Goal: Information Seeking & Learning: Learn about a topic

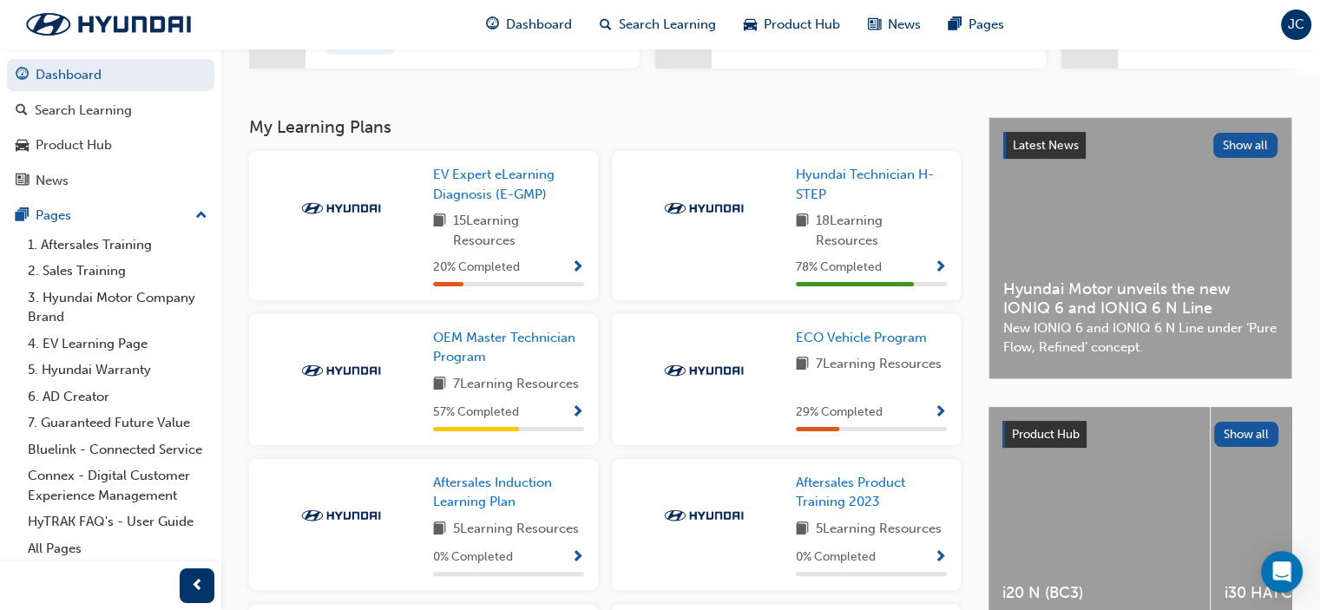
scroll to position [347, 0]
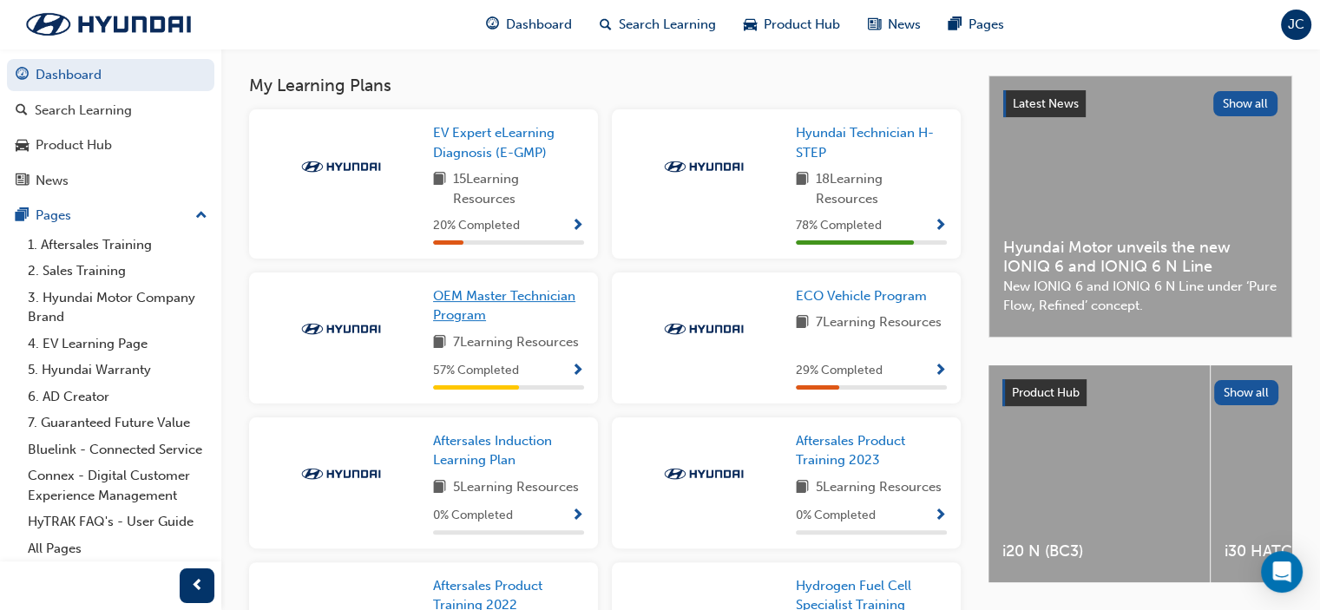
click at [472, 311] on link "OEM Master Technician Program" at bounding box center [508, 305] width 151 height 39
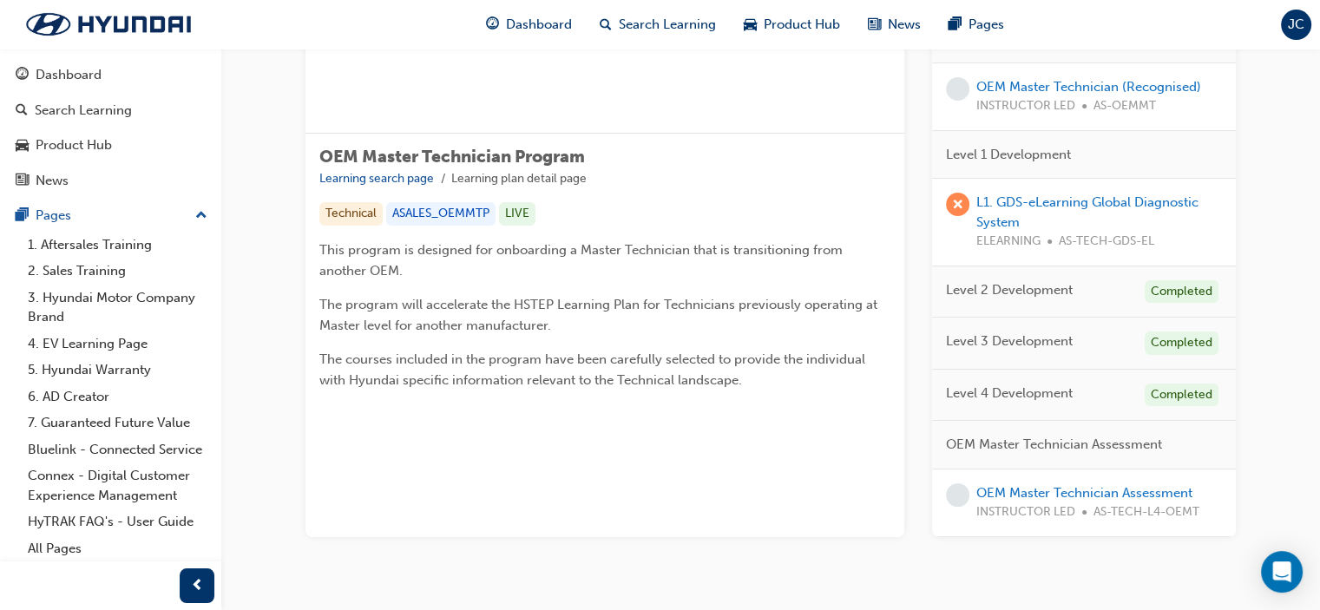
scroll to position [260, 0]
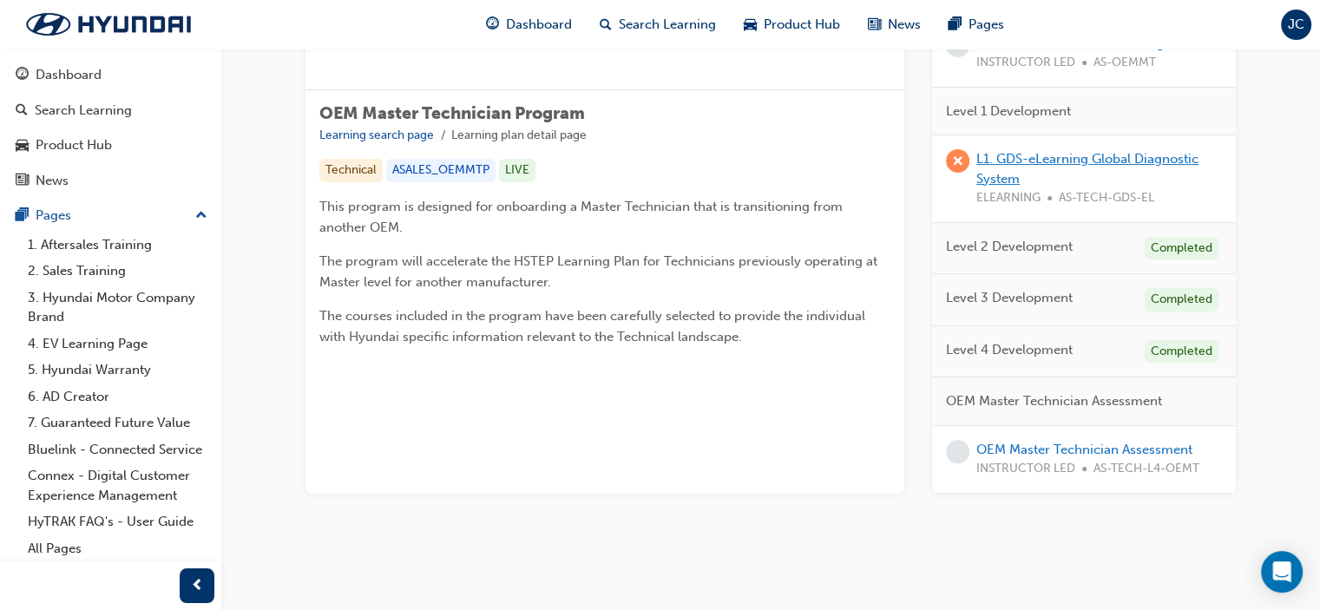
click at [1069, 161] on link "L1. GDS-eLearning Global Diagnostic System" at bounding box center [1087, 169] width 222 height 36
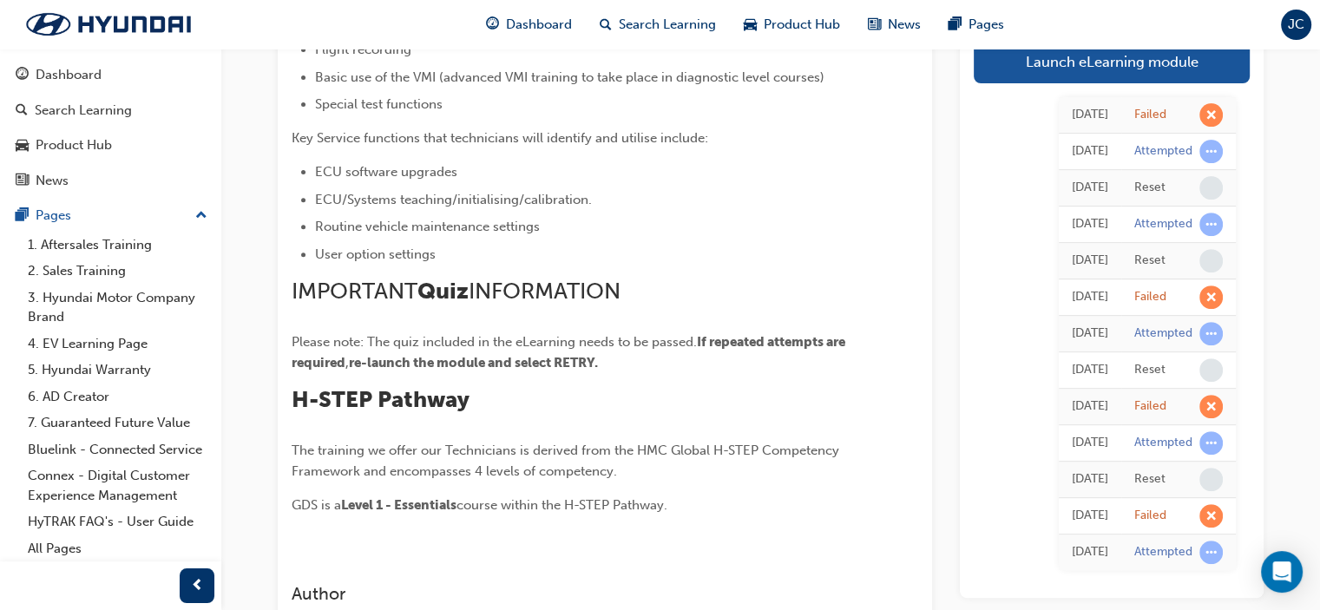
scroll to position [795, 0]
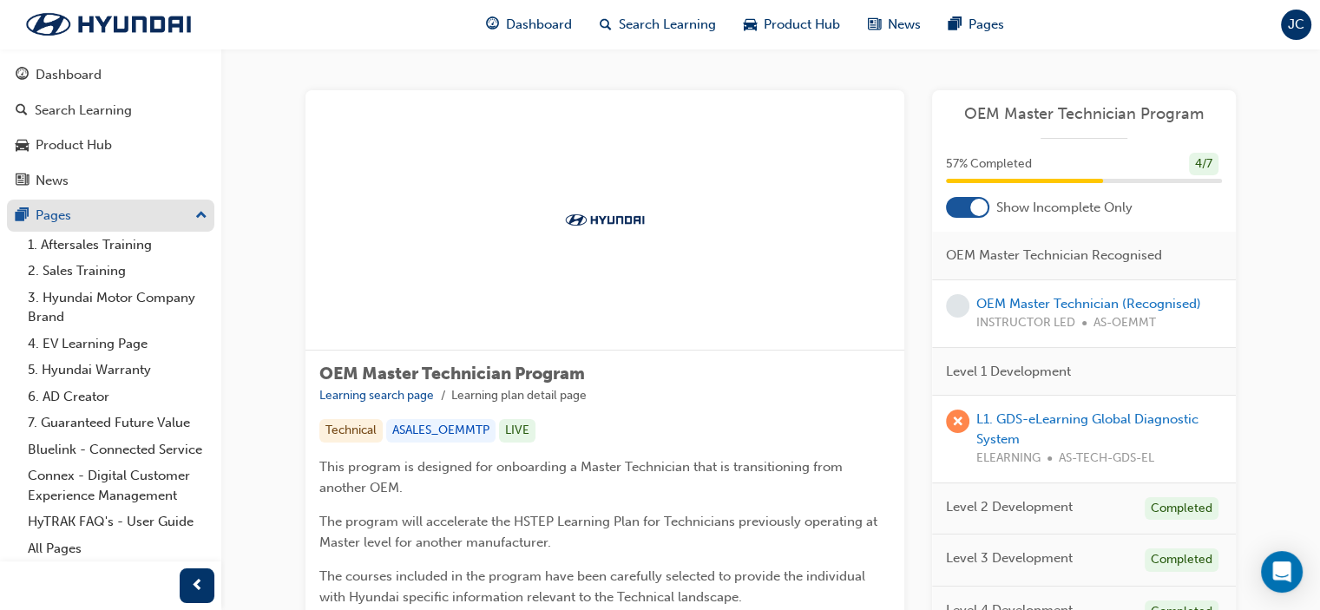
click at [70, 217] on div "Pages" at bounding box center [54, 216] width 36 height 20
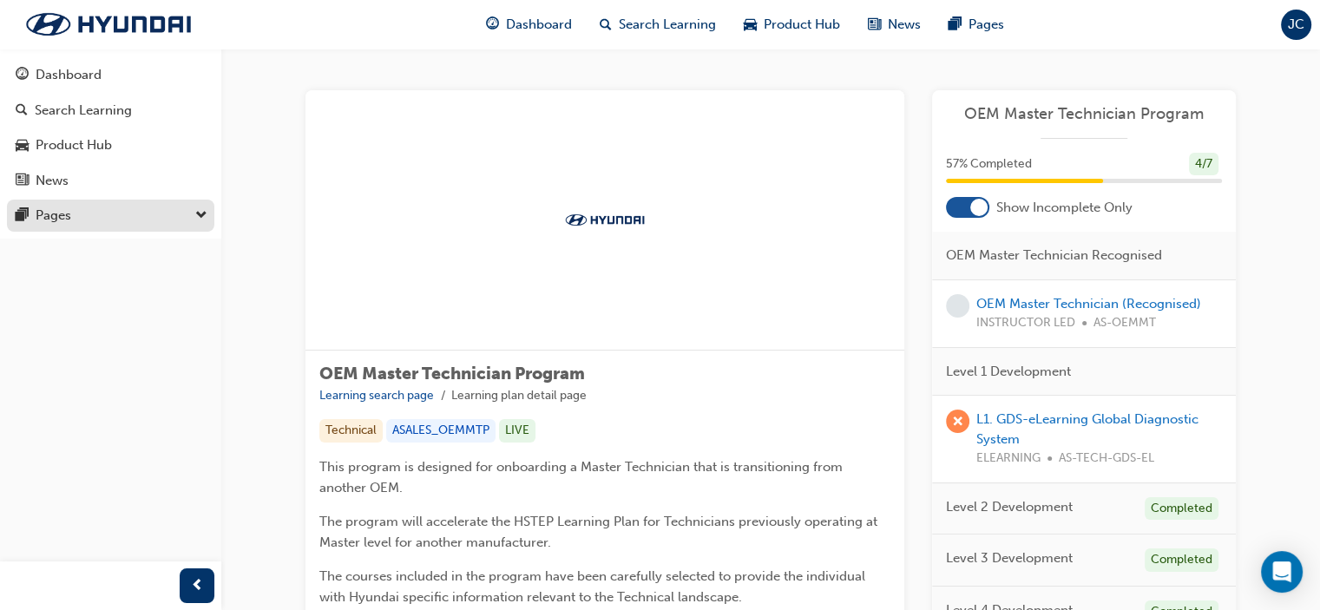
click at [74, 211] on div "Pages" at bounding box center [111, 216] width 190 height 22
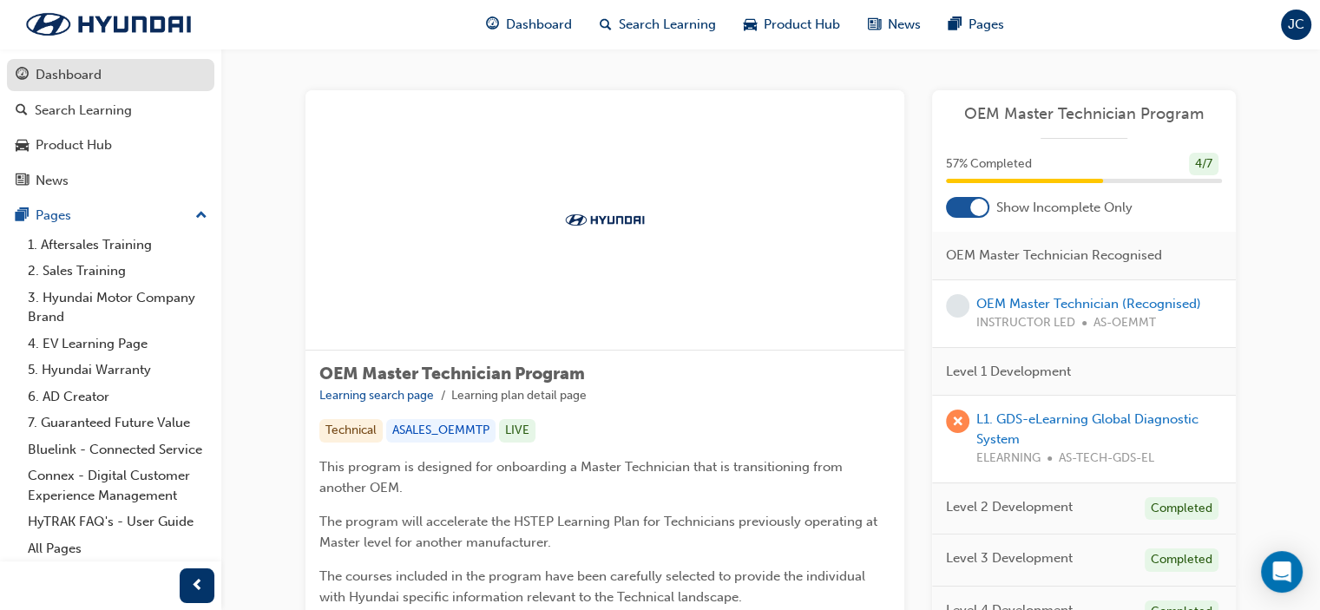
click at [29, 76] on div "Dashboard" at bounding box center [111, 75] width 190 height 22
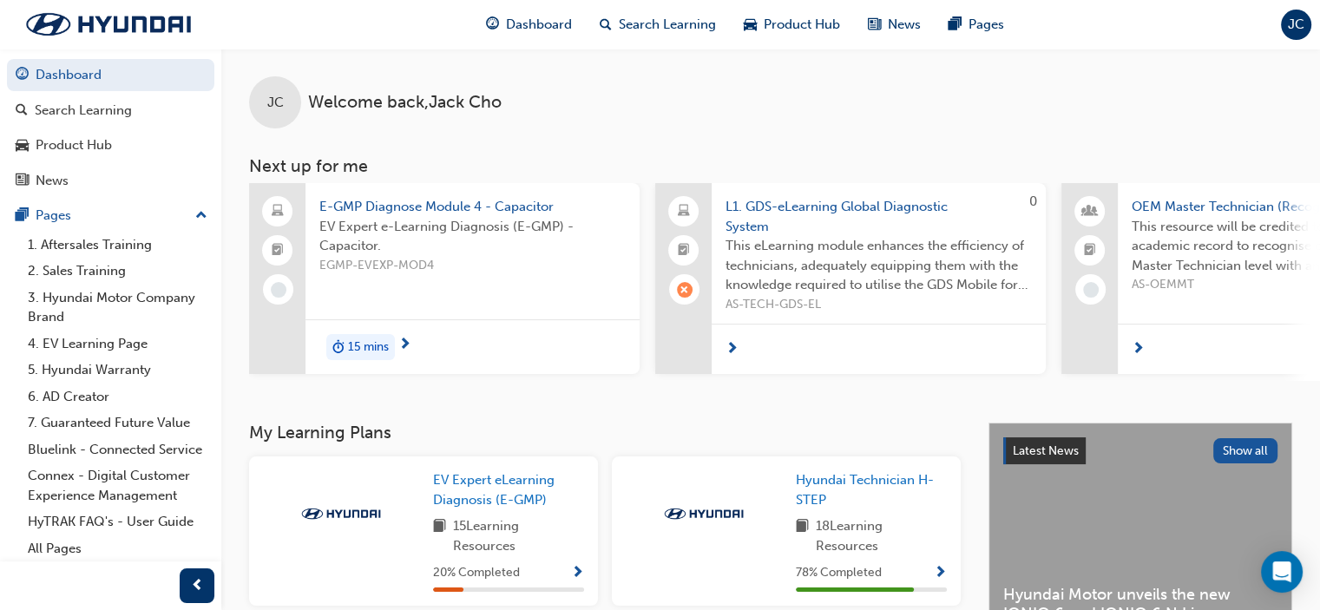
click at [685, 290] on span "learningRecordVerb_FAIL-icon" at bounding box center [685, 290] width 16 height 16
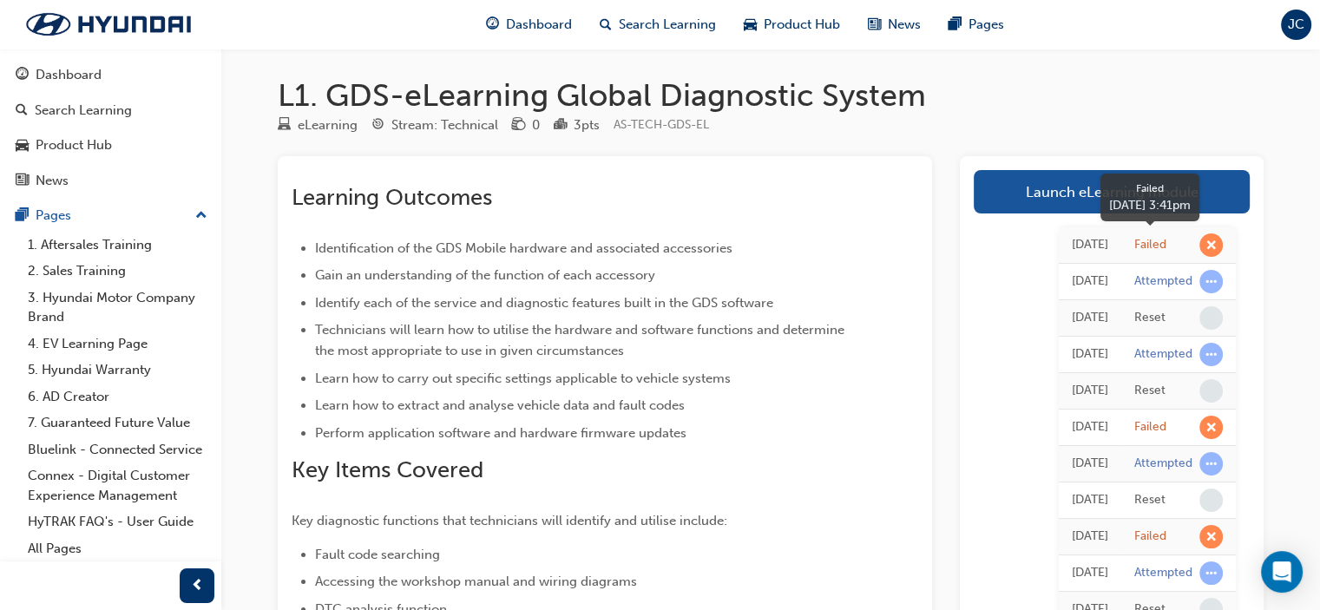
click at [1206, 242] on span "learningRecordVerb_FAIL-icon" at bounding box center [1210, 244] width 23 height 23
click at [1207, 242] on span "learningRecordVerb_FAIL-icon" at bounding box center [1210, 244] width 23 height 23
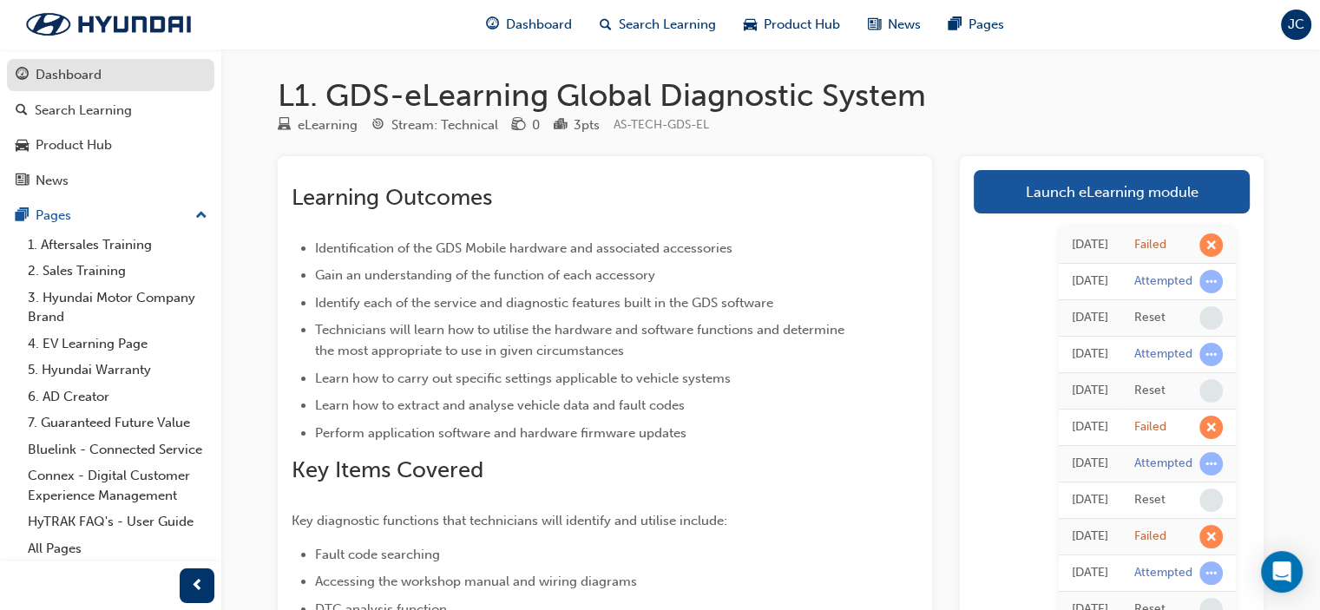
click at [88, 76] on div "Dashboard" at bounding box center [69, 75] width 66 height 20
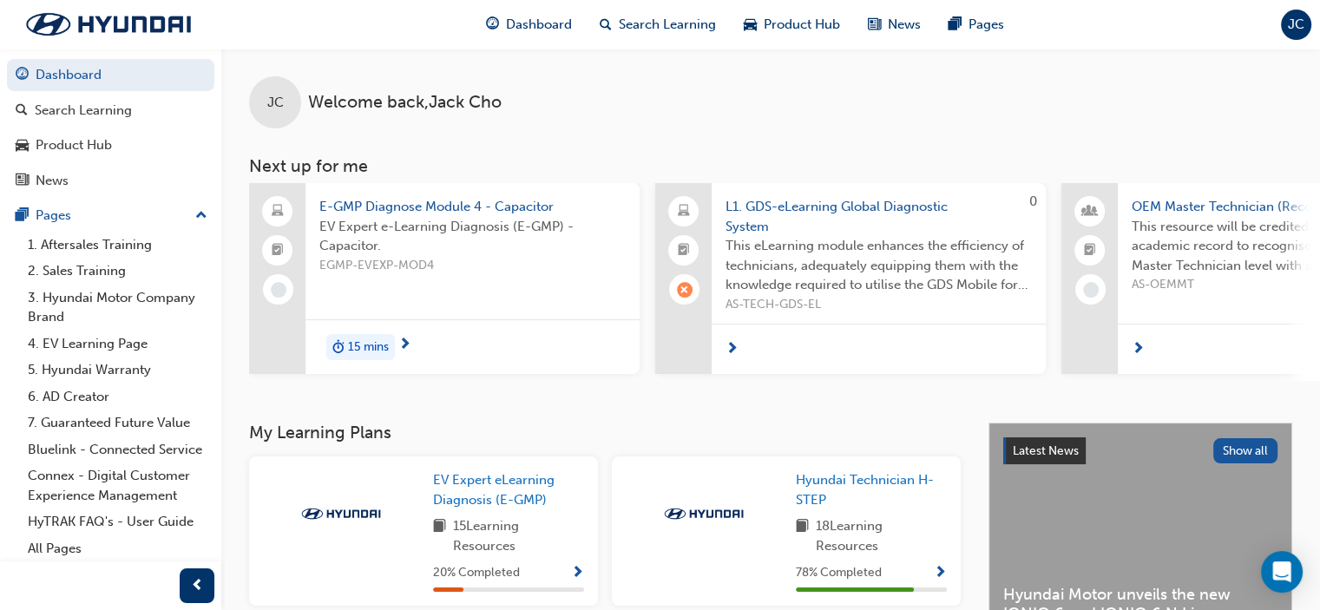
click at [394, 204] on span "E-GMP Diagnose Module 4 - Capacitor" at bounding box center [472, 207] width 306 height 20
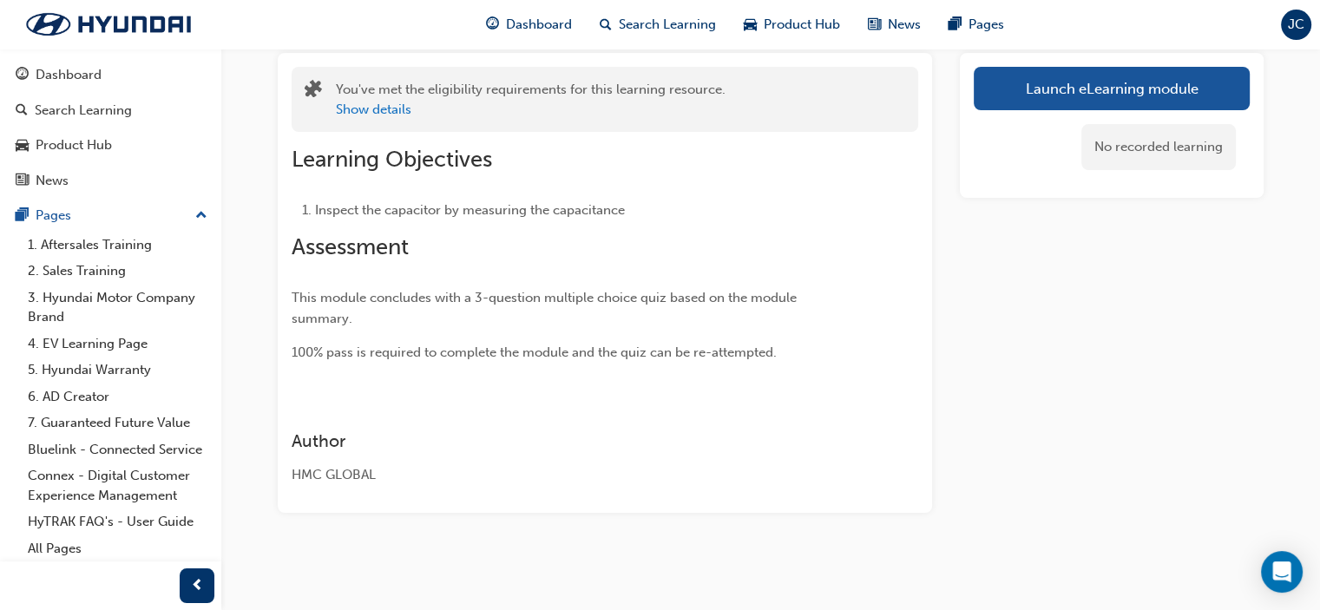
scroll to position [104, 0]
click at [1081, 93] on link "Launch eLearning module" at bounding box center [1112, 87] width 276 height 43
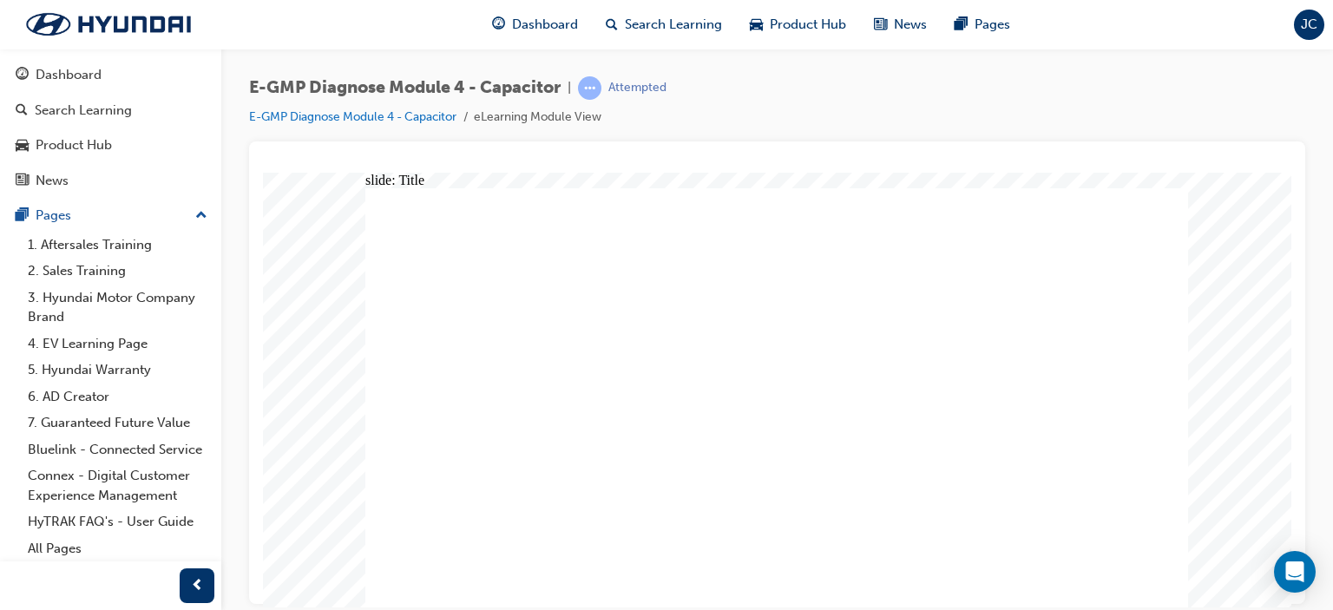
click at [1191, 397] on div "slide: Title Rectangle 3 EV Expert e-Learning Diagnosis (E-GMP) Module 4: Capac…" at bounding box center [777, 390] width 1028 height 436
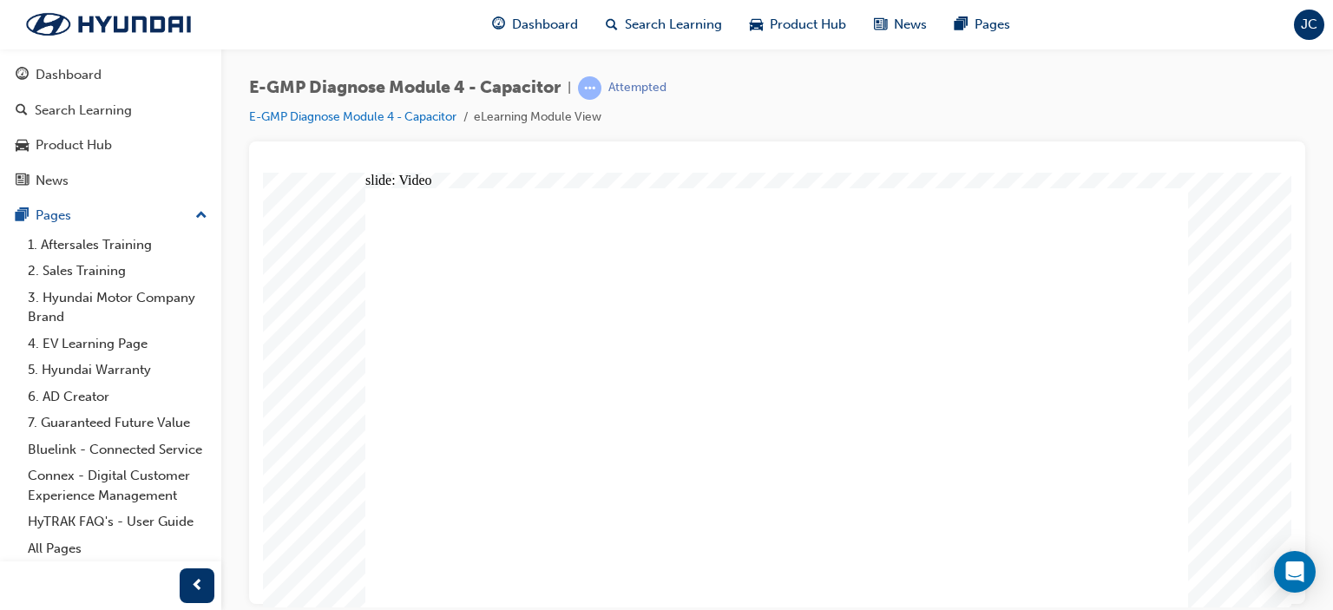
radio input "true"
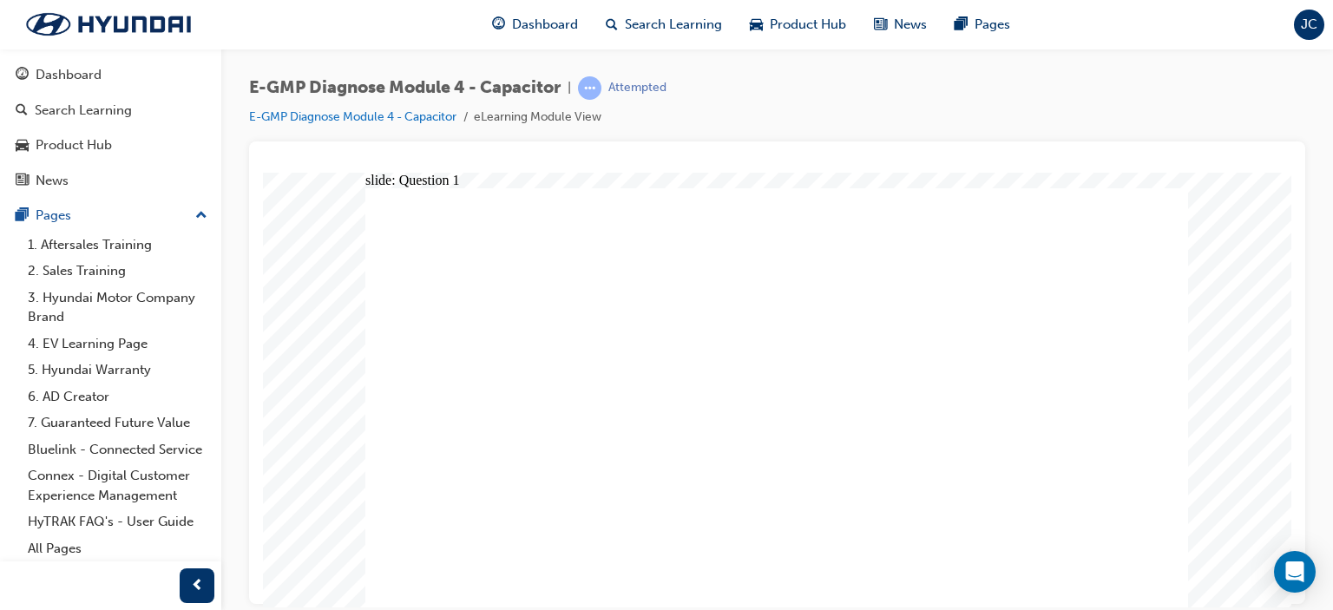
radio input "true"
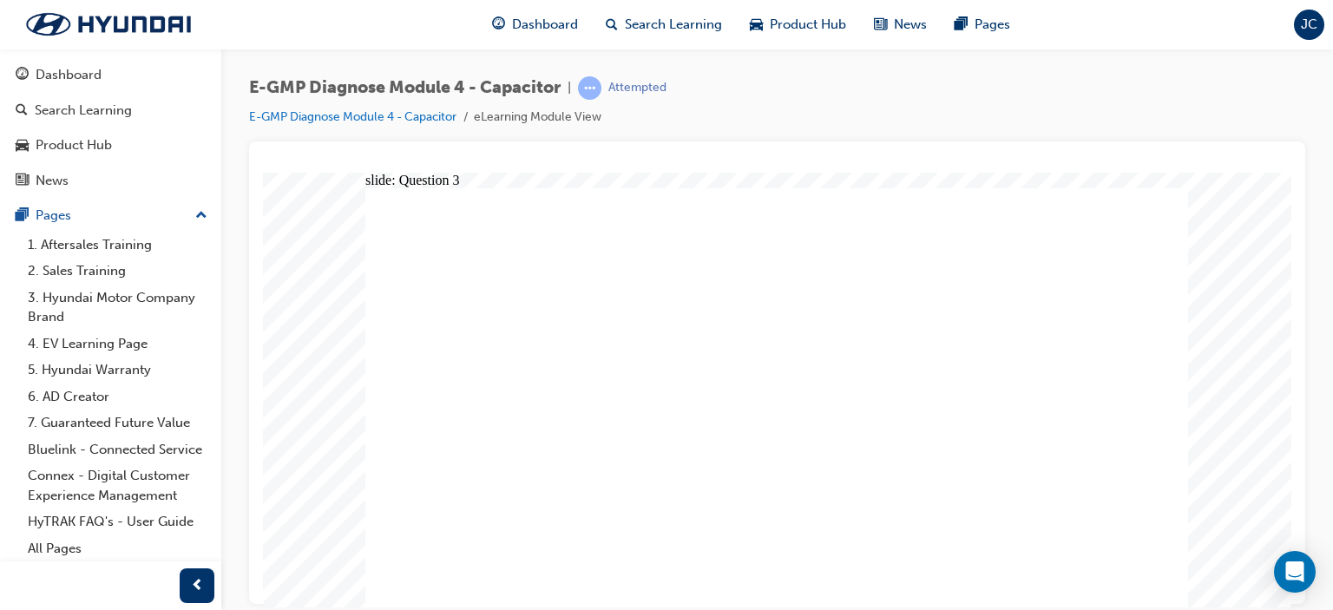
radio input "true"
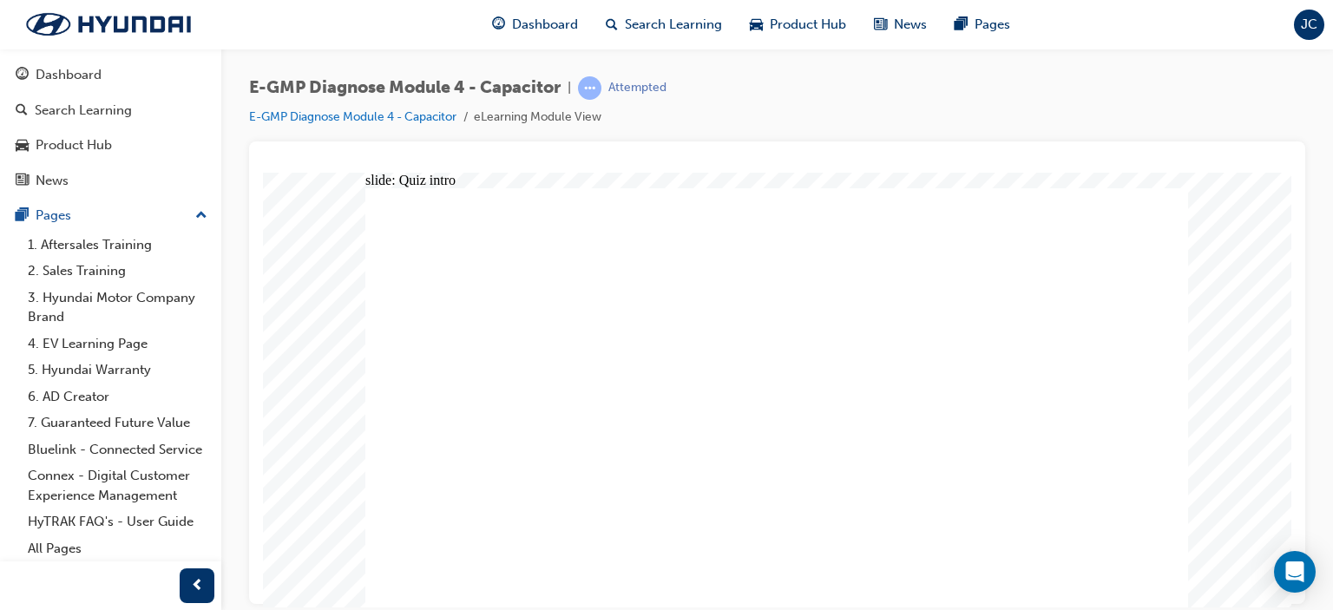
radio input "true"
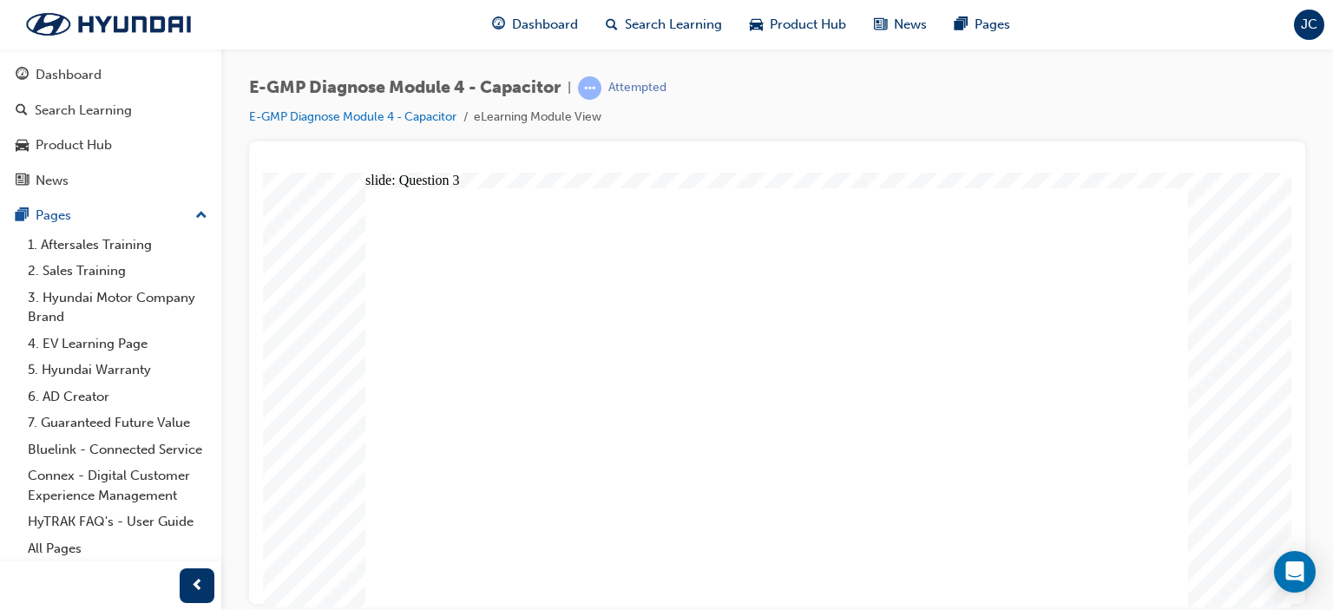
radio input "true"
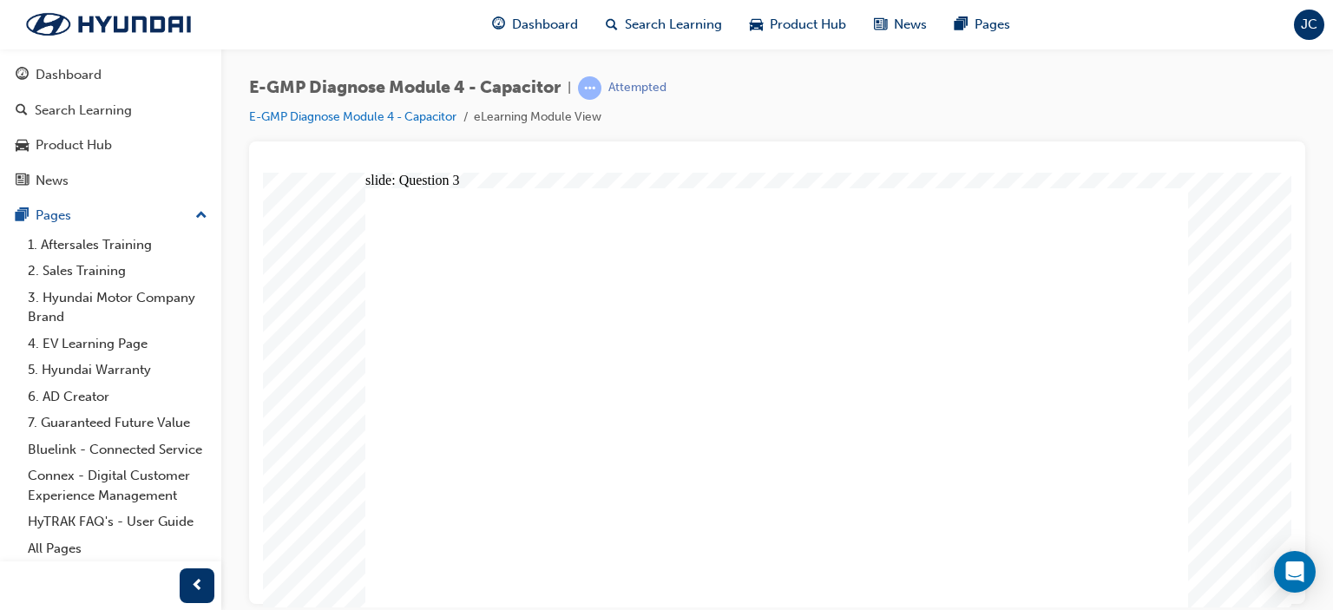
radio input "true"
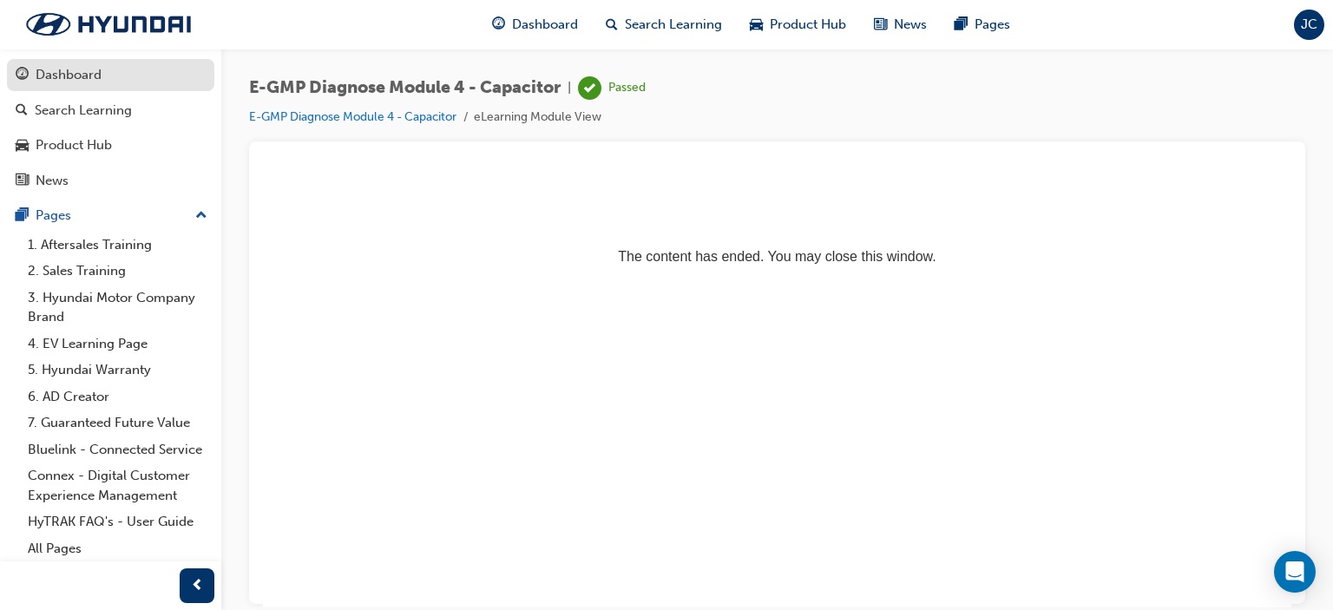
click at [84, 77] on div "Dashboard" at bounding box center [69, 75] width 66 height 20
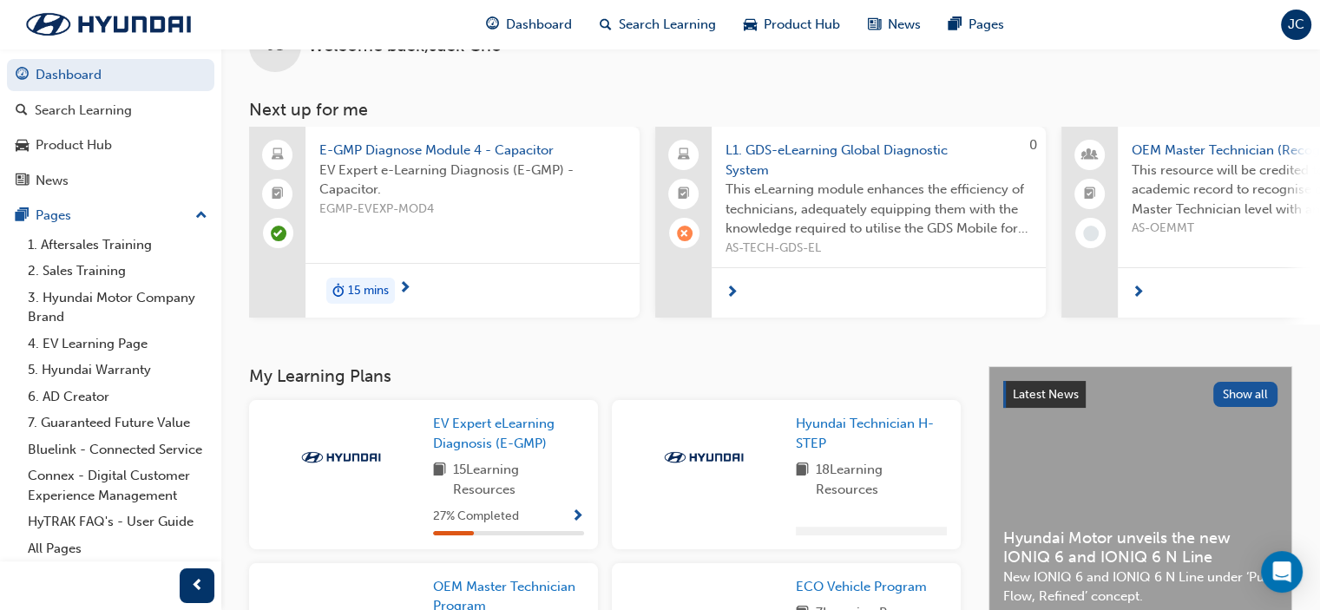
scroll to position [87, 0]
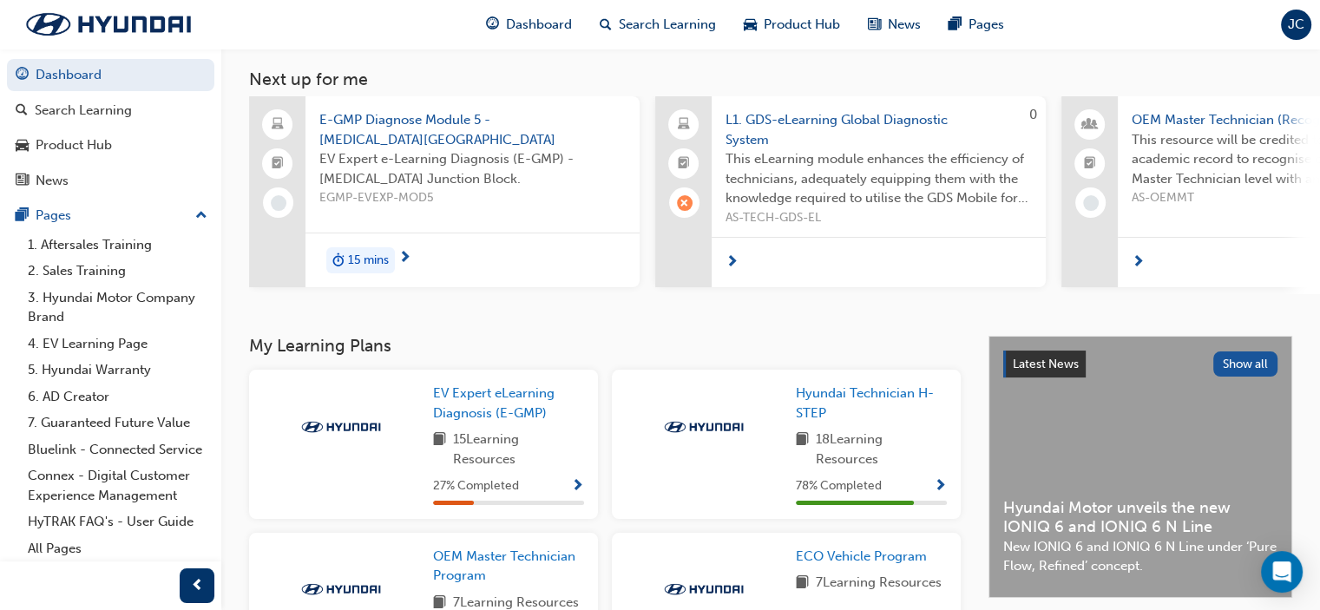
click at [405, 128] on span "E-GMP Diagnose Module 5 - [MEDICAL_DATA][GEOGRAPHIC_DATA]" at bounding box center [472, 129] width 306 height 39
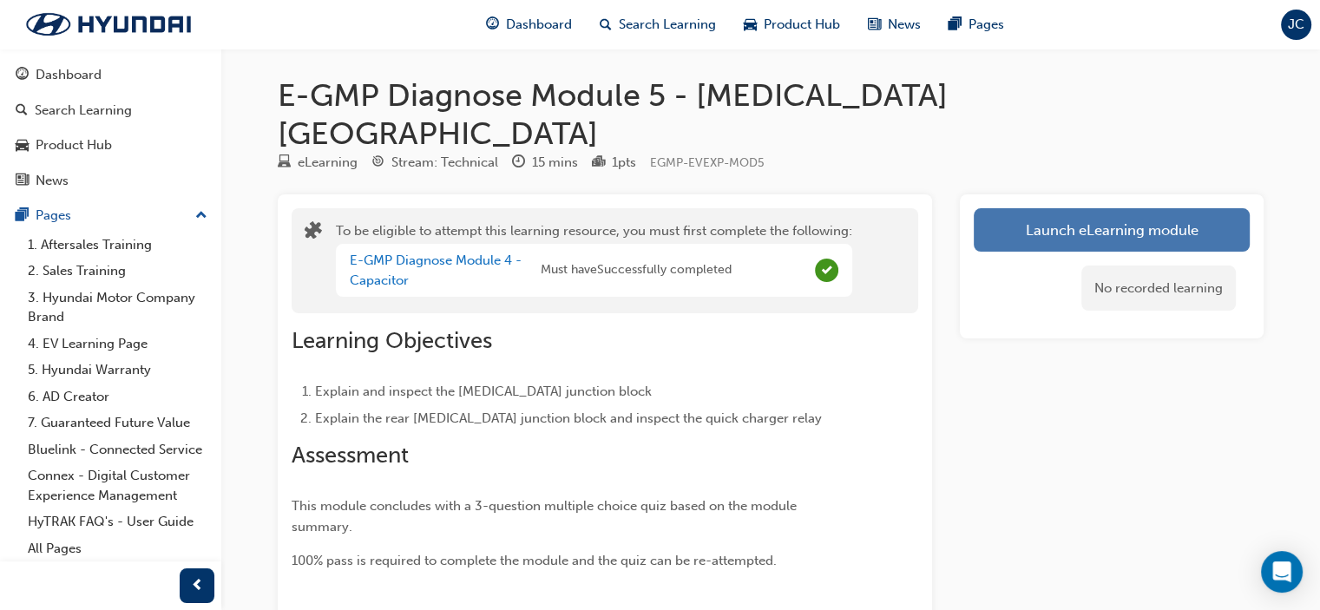
click at [1074, 208] on button "Launch eLearning module" at bounding box center [1112, 229] width 276 height 43
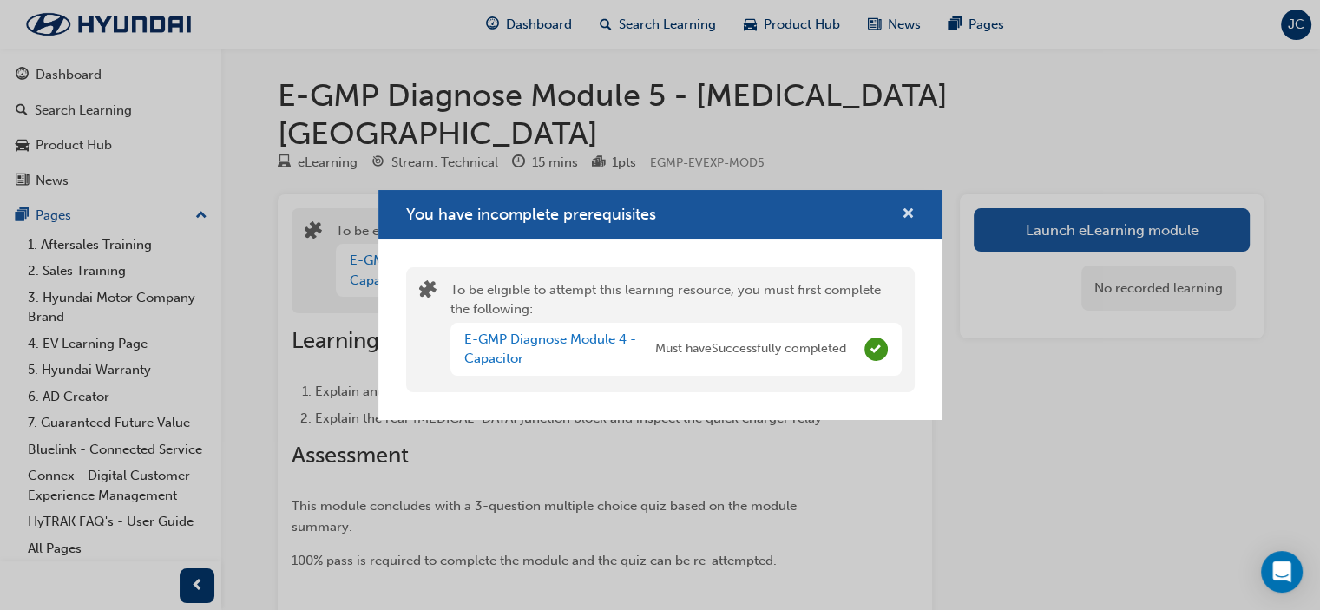
click at [909, 214] on span "cross-icon" at bounding box center [908, 215] width 13 height 16
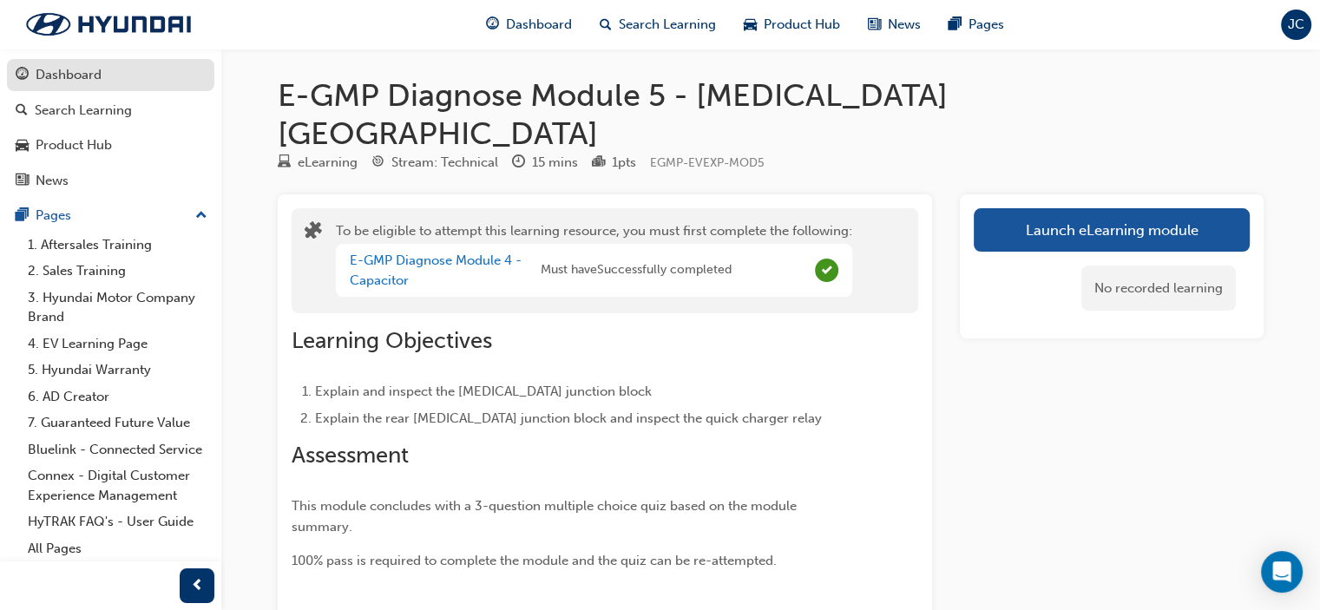
click at [72, 75] on div "Dashboard" at bounding box center [69, 75] width 66 height 20
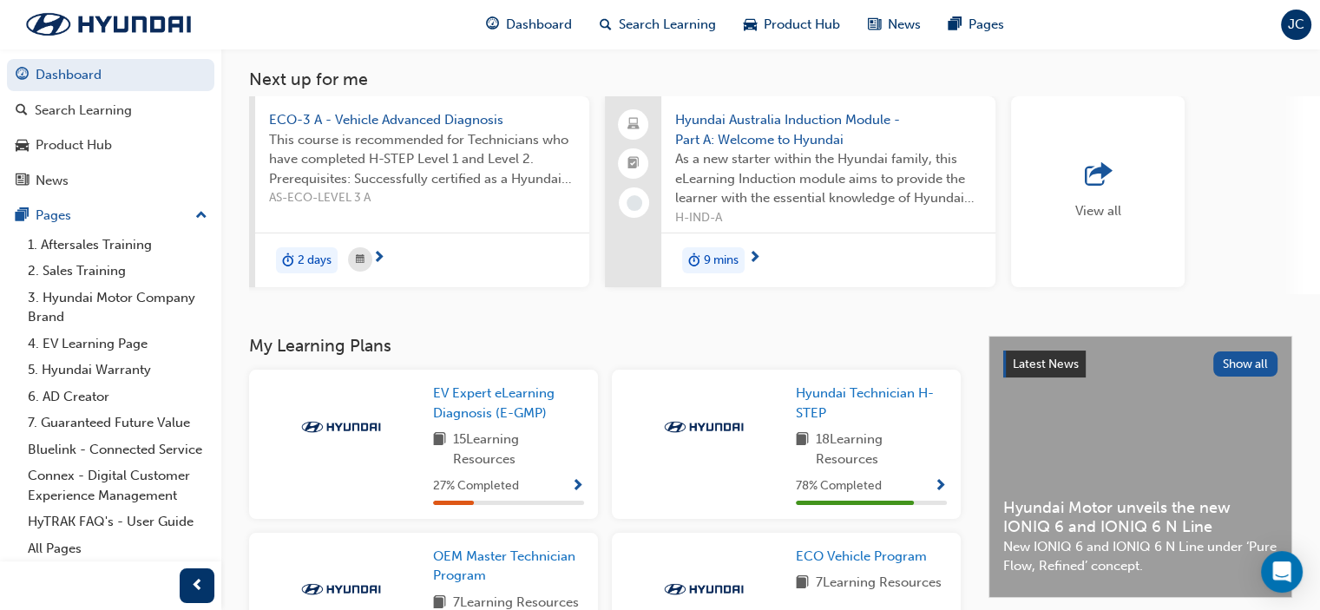
scroll to position [0, 1271]
click at [411, 121] on span "ECO-3 A - Vehicle Advanced Diagnosis" at bounding box center [420, 120] width 306 height 20
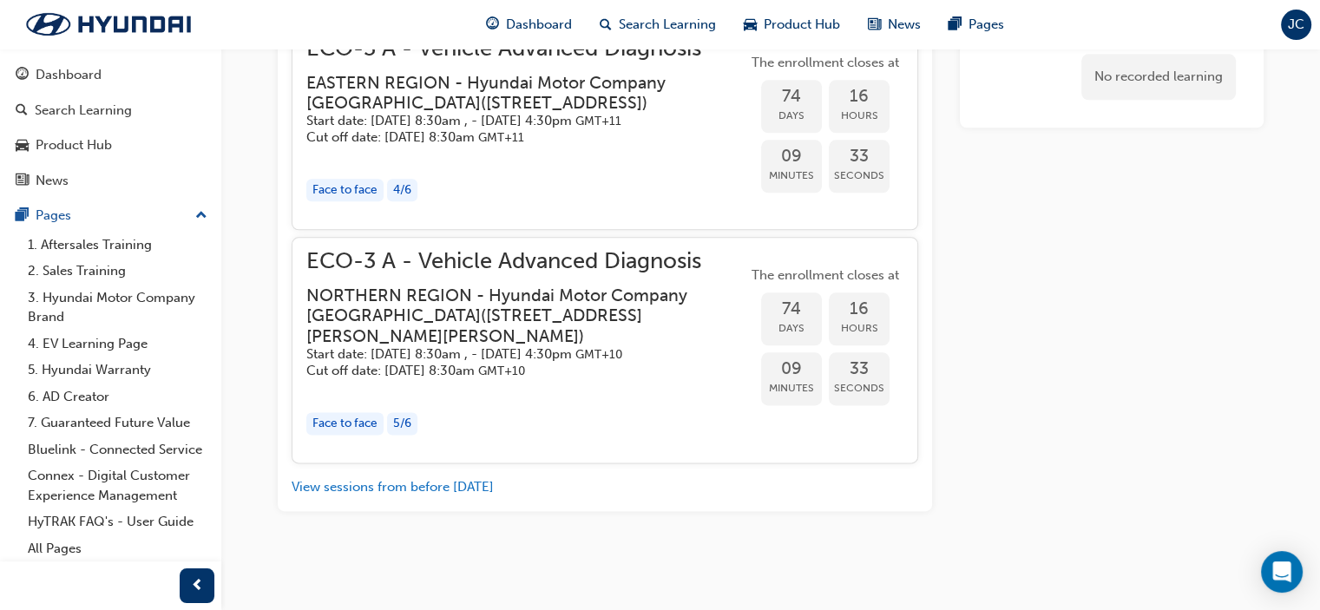
scroll to position [2195, 0]
click at [511, 252] on span "ECO-3 A - Vehicle Advanced Diagnosis" at bounding box center [526, 262] width 441 height 20
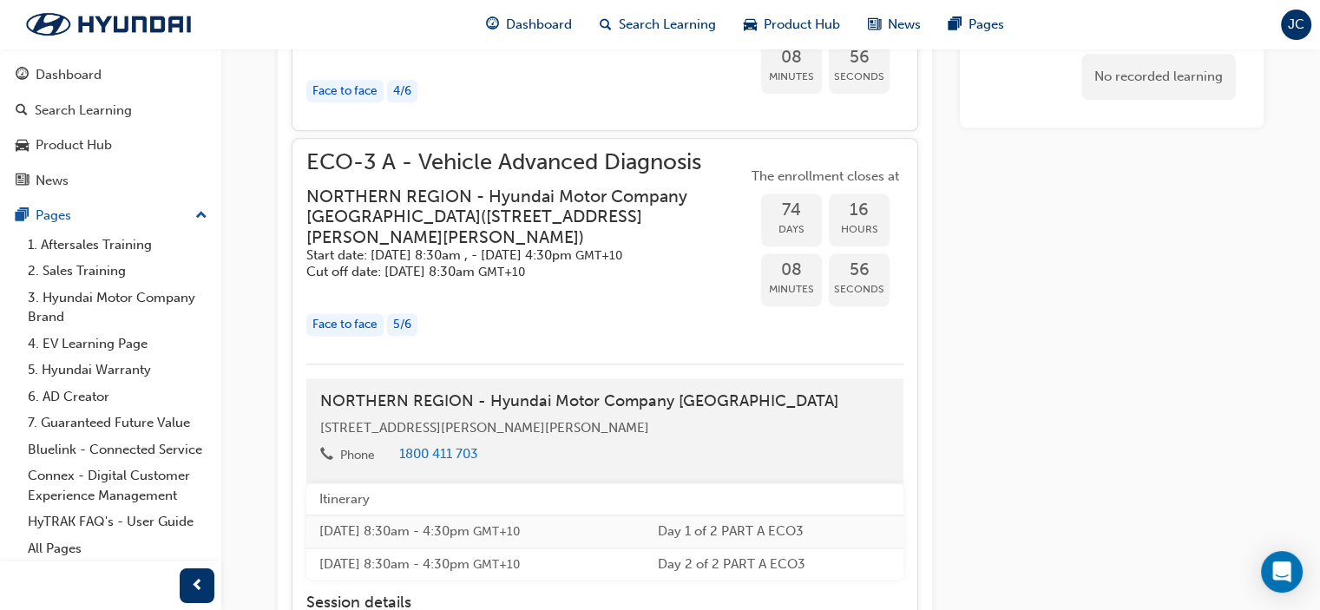
click at [352, 337] on div "Face to face" at bounding box center [344, 324] width 77 height 23
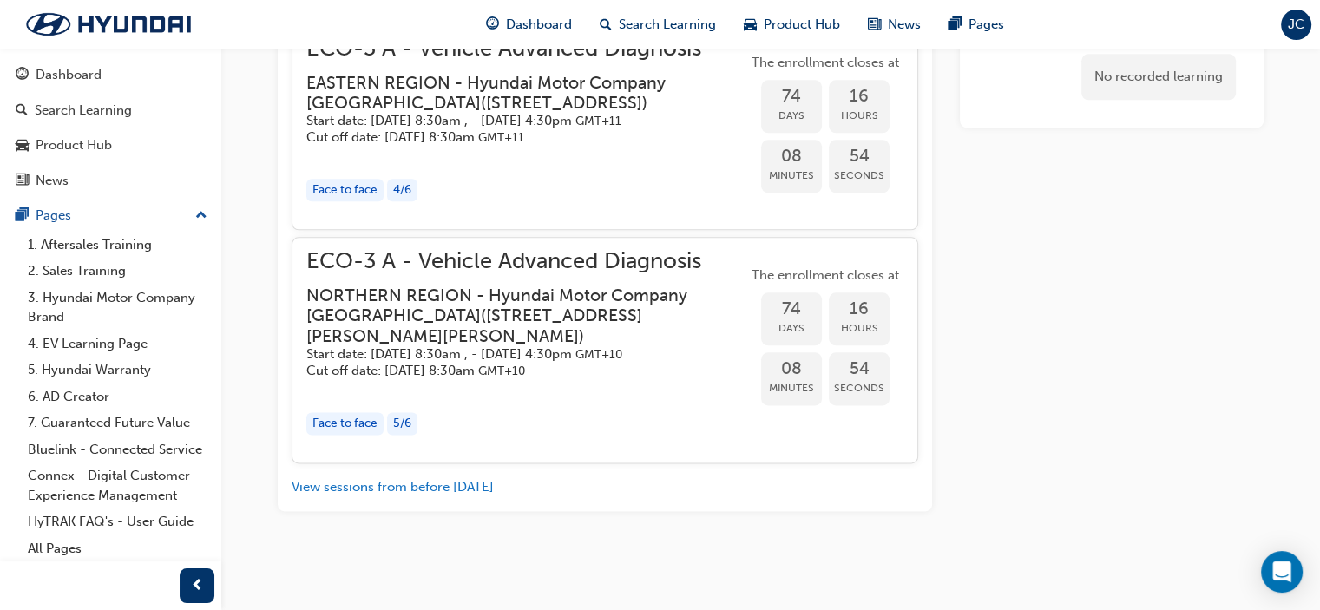
click at [360, 424] on div "Face to face" at bounding box center [344, 423] width 77 height 23
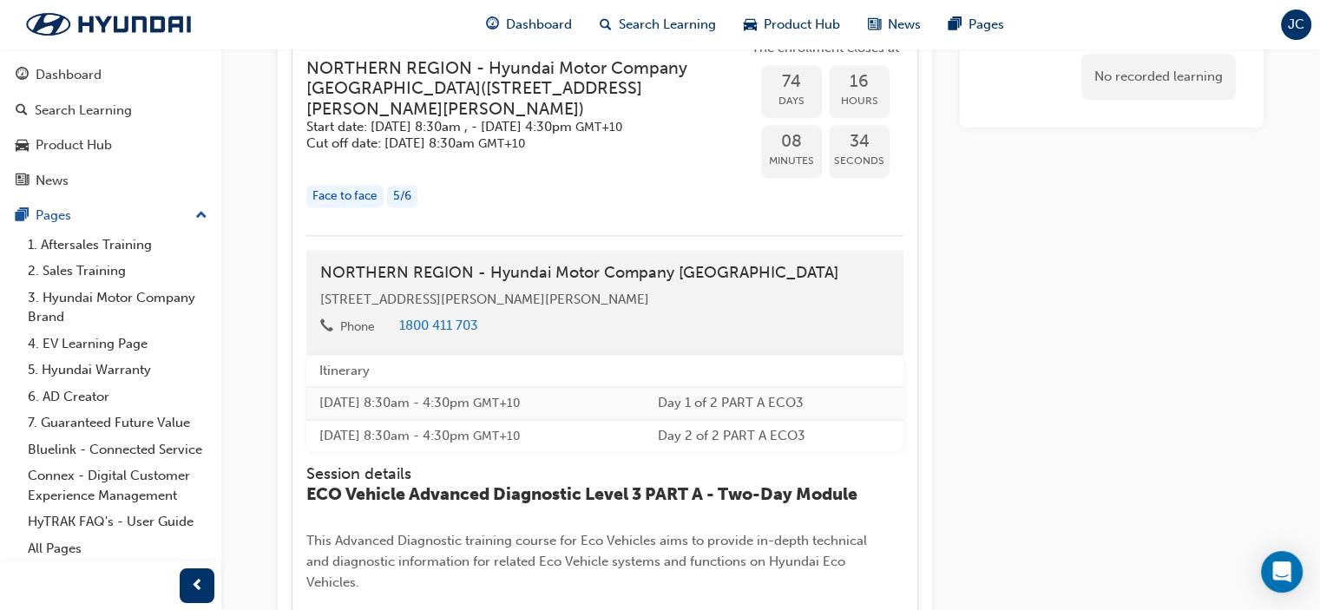
scroll to position [2284, 0]
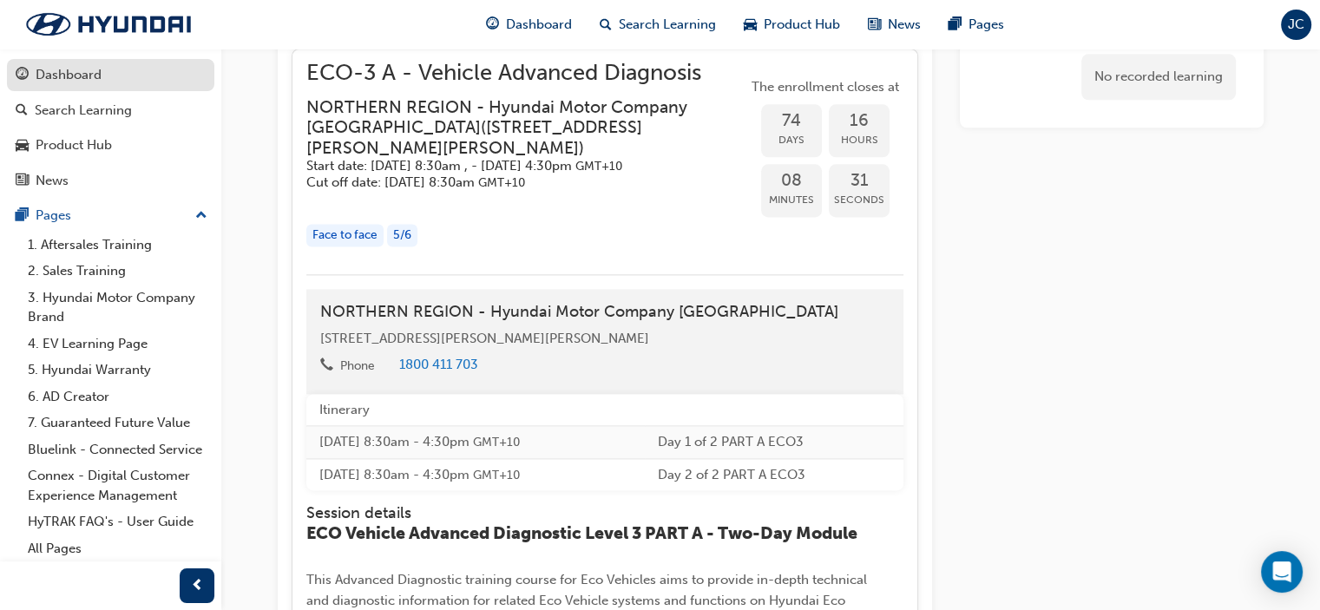
click at [97, 76] on div "Dashboard" at bounding box center [69, 75] width 66 height 20
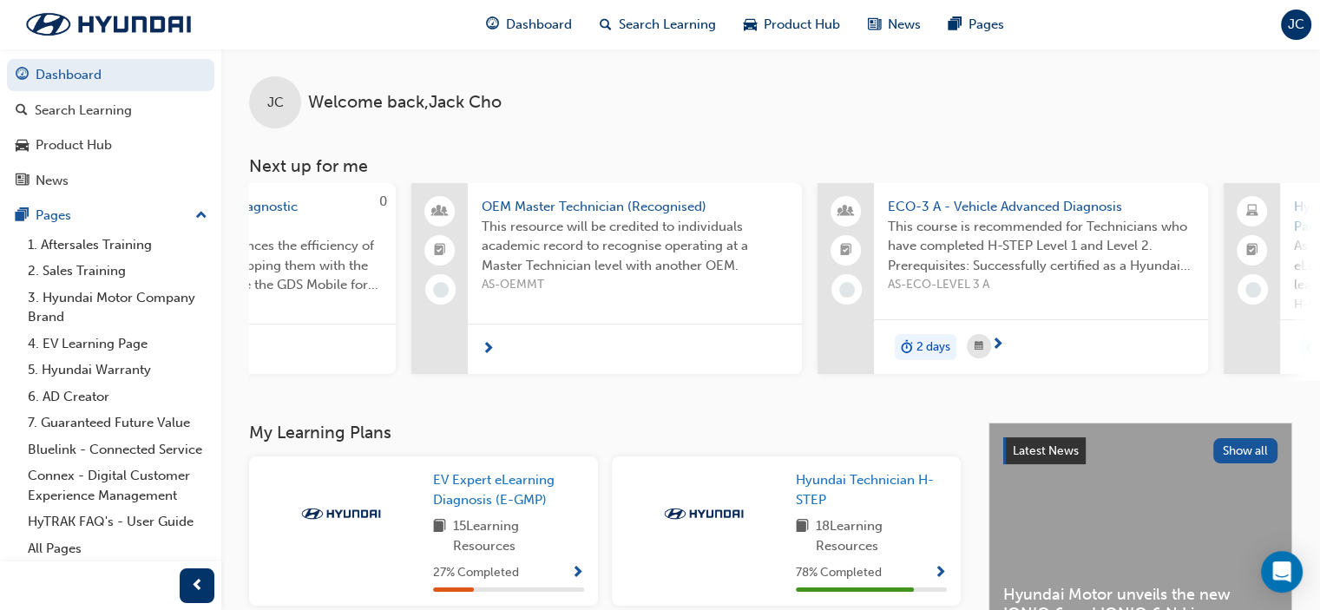
scroll to position [0, 670]
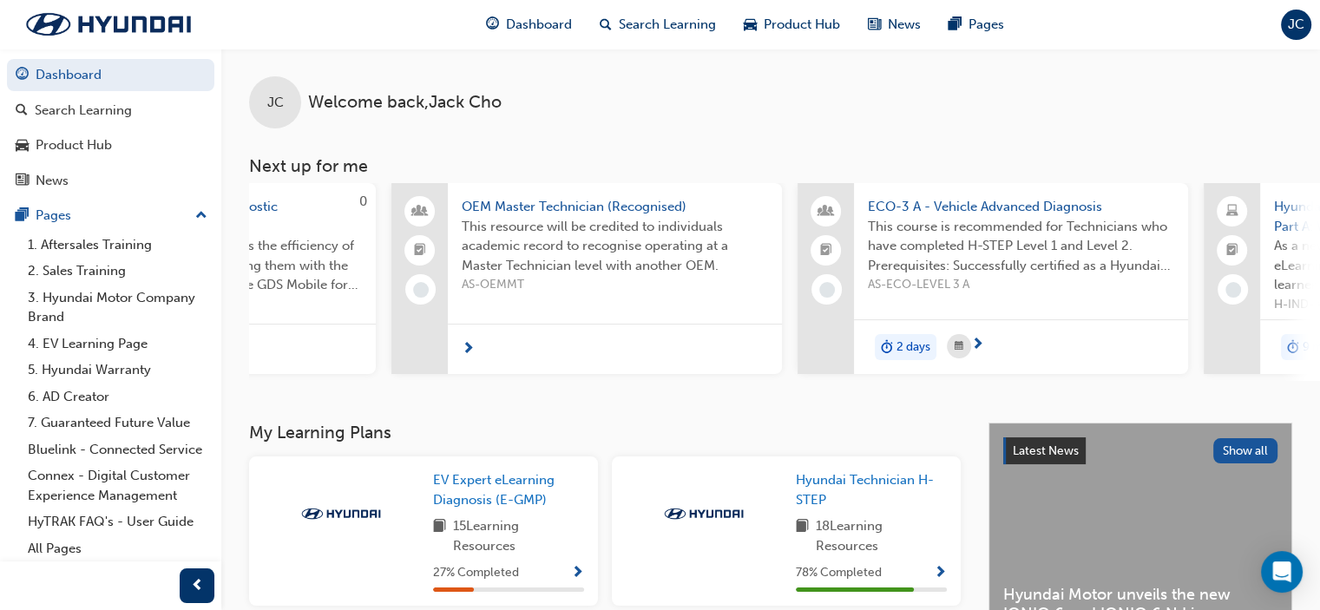
click at [566, 210] on span "OEM Master Technician (Recognised)" at bounding box center [615, 207] width 306 height 20
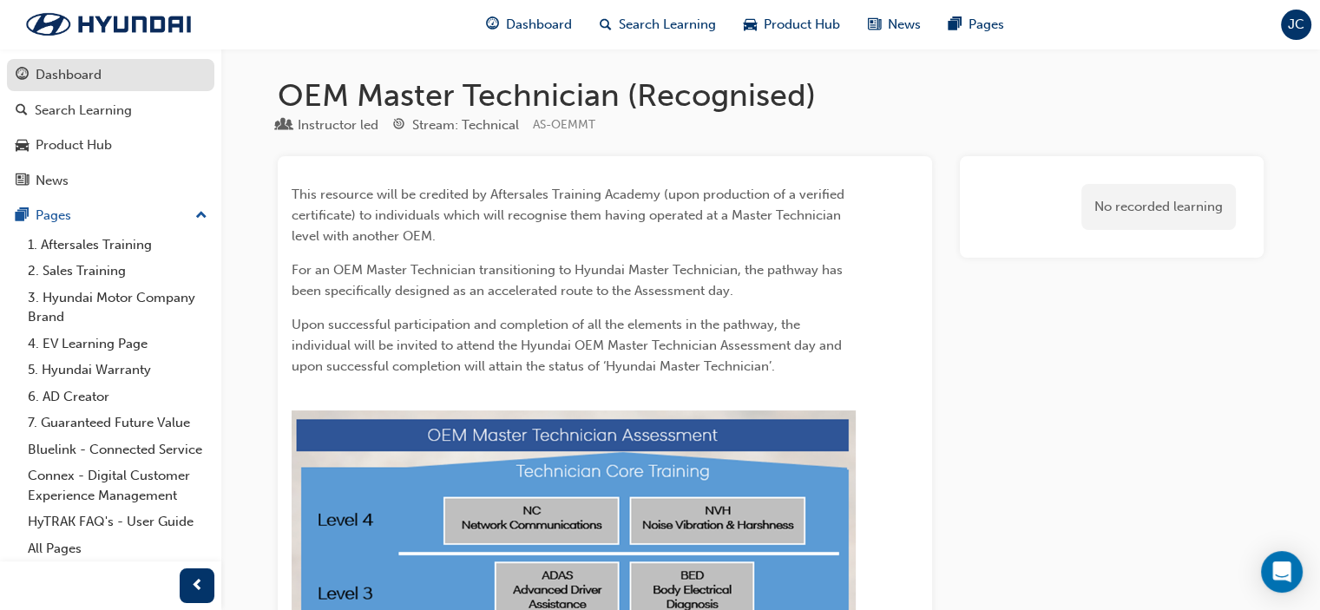
click at [94, 86] on link "Dashboard" at bounding box center [110, 75] width 207 height 32
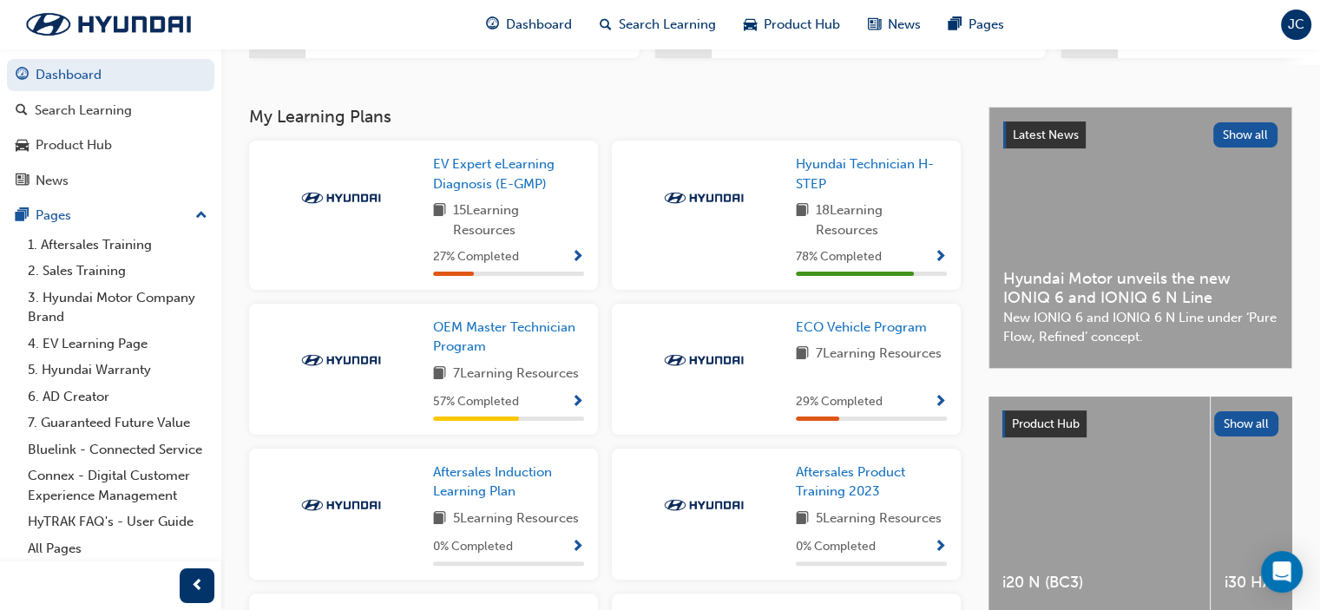
scroll to position [434, 0]
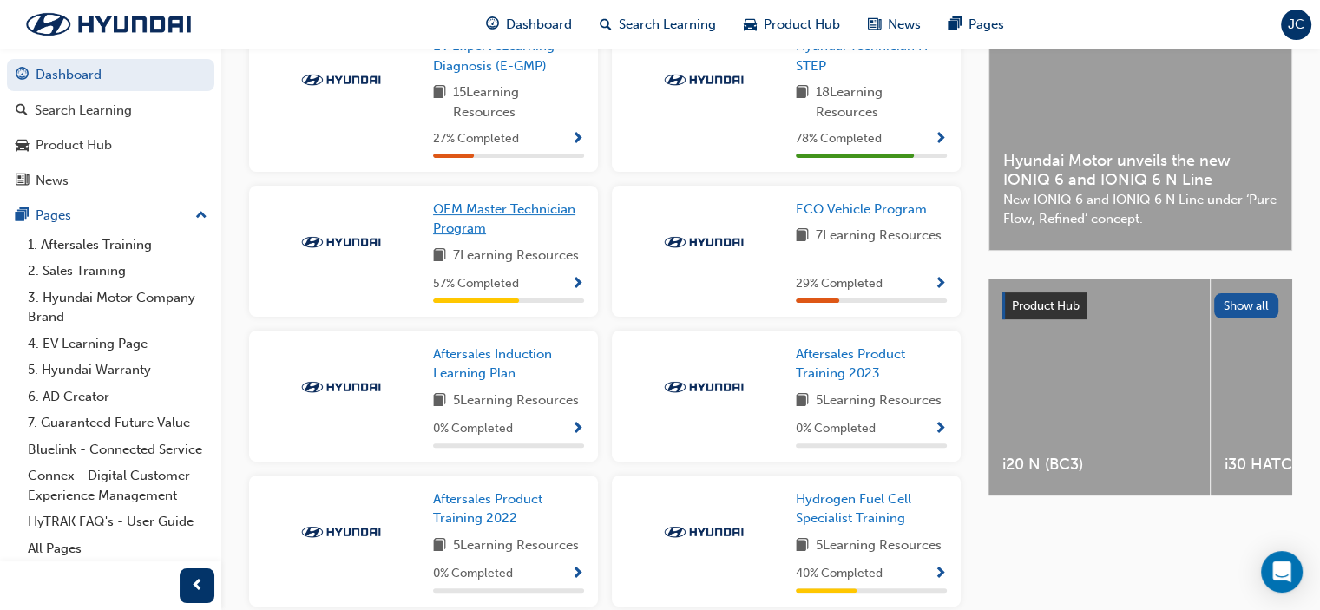
click at [472, 207] on span "OEM Master Technician Program" at bounding box center [504, 219] width 142 height 36
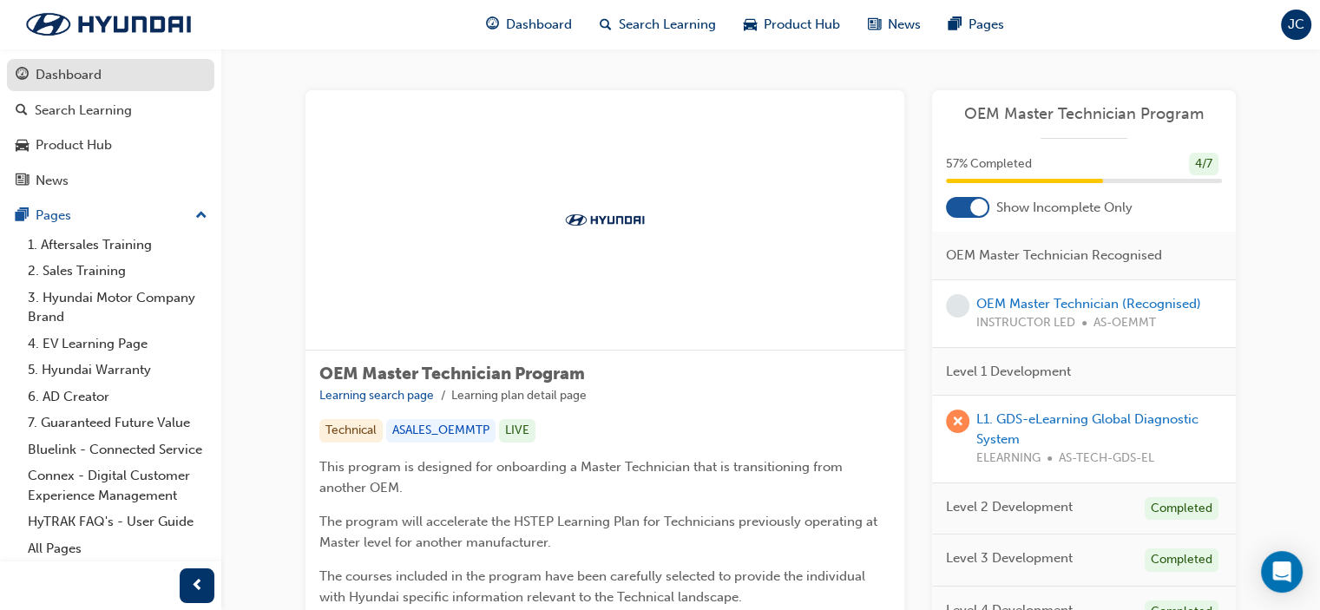
click at [81, 73] on div "Dashboard" at bounding box center [69, 75] width 66 height 20
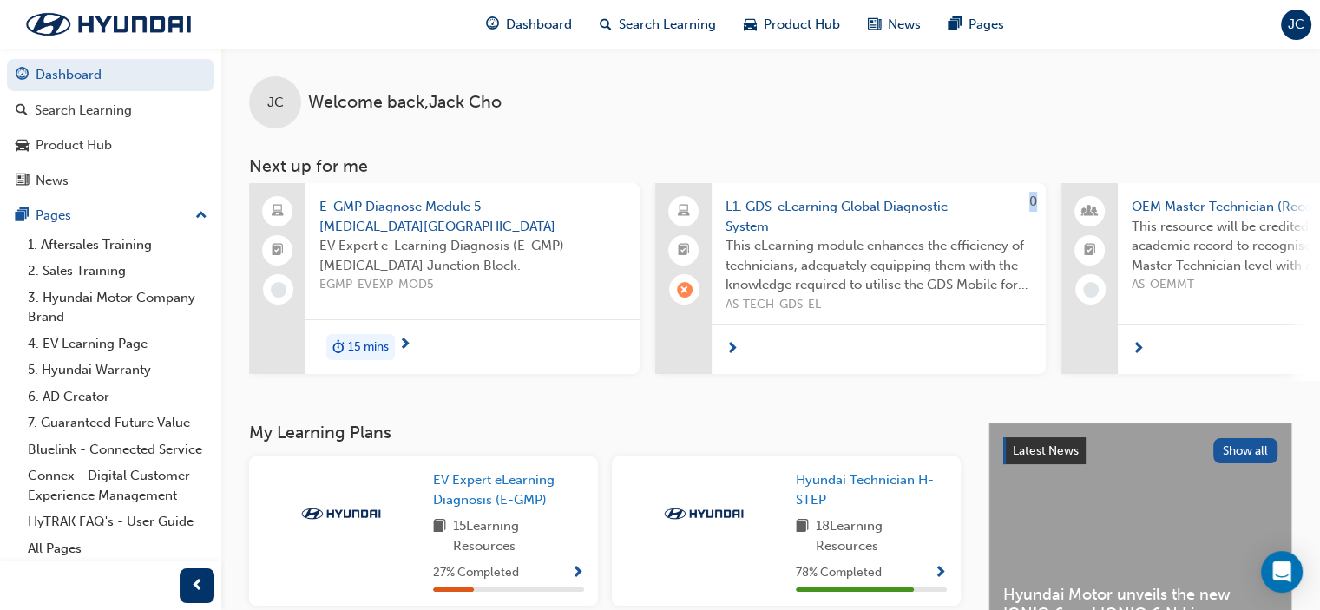
drag, startPoint x: 632, startPoint y: 389, endPoint x: 676, endPoint y: 386, distance: 44.3
click at [676, 386] on div "JC Welcome back , Jack Cho Next up for me E-GMP Diagnose Module 5 - High Voltag…" at bounding box center [770, 236] width 1099 height 374
drag, startPoint x: 665, startPoint y: 385, endPoint x: 720, endPoint y: 381, distance: 55.7
click at [760, 371] on div "E-GMP Diagnose Module 5 - High Voltage Junction Block EV Expert e-Learning Diag…" at bounding box center [784, 282] width 1071 height 198
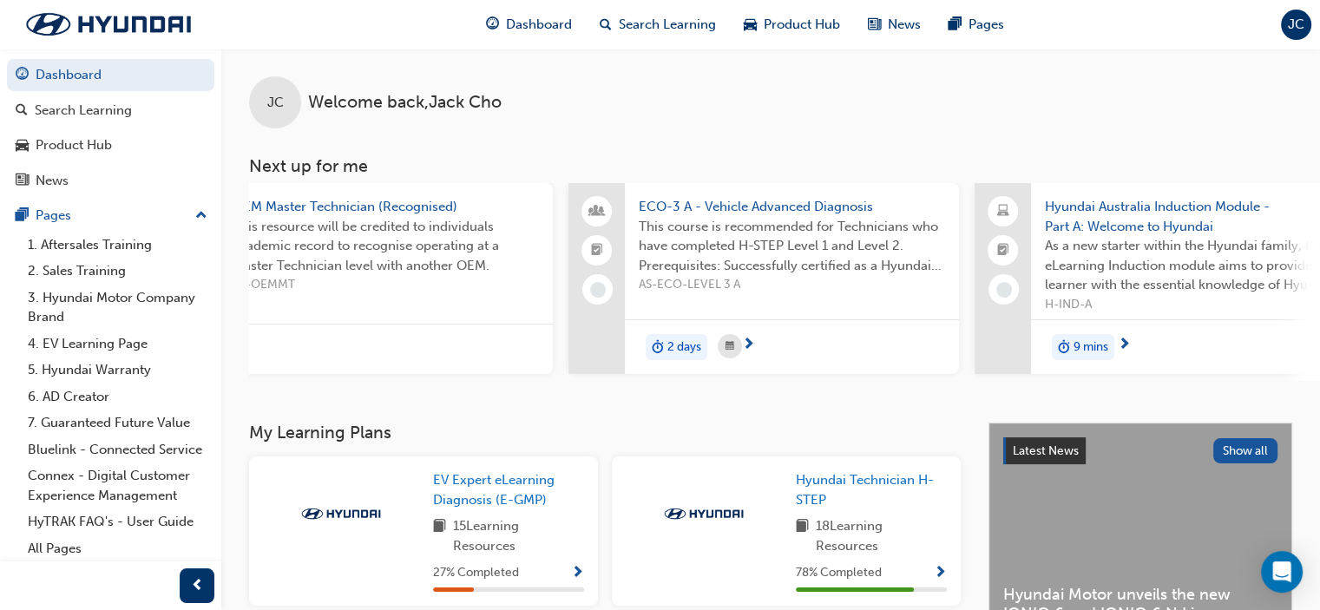
scroll to position [0, 881]
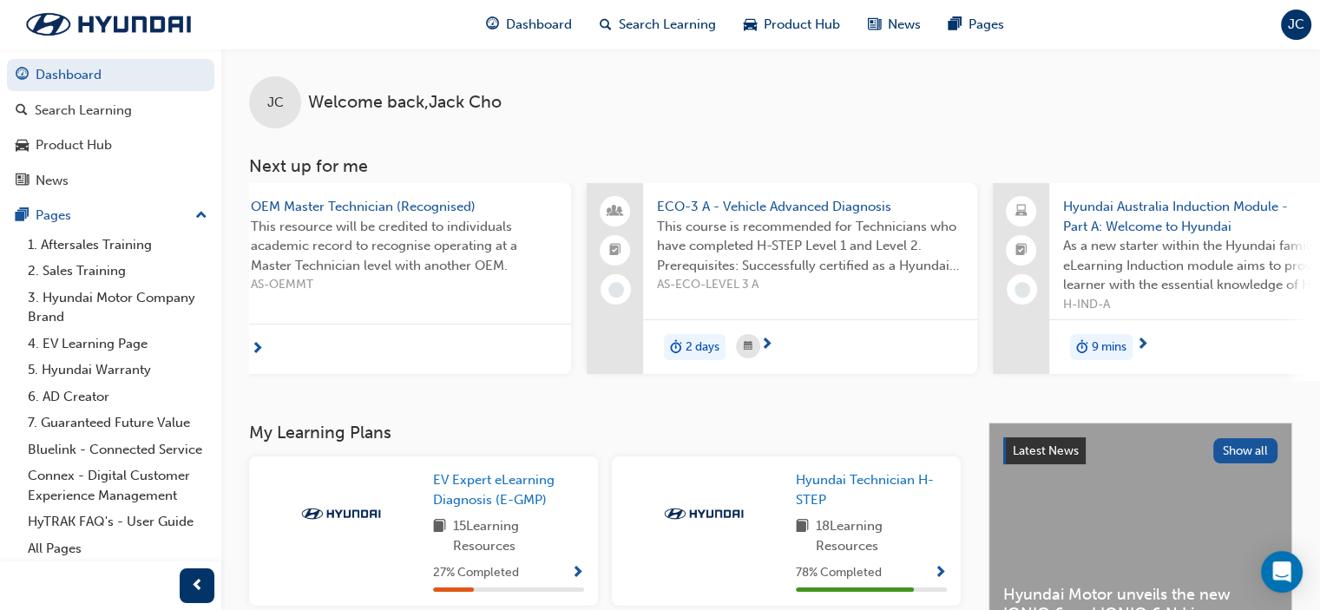
click at [778, 206] on span "ECO-3 A - Vehicle Advanced Diagnosis" at bounding box center [810, 207] width 306 height 20
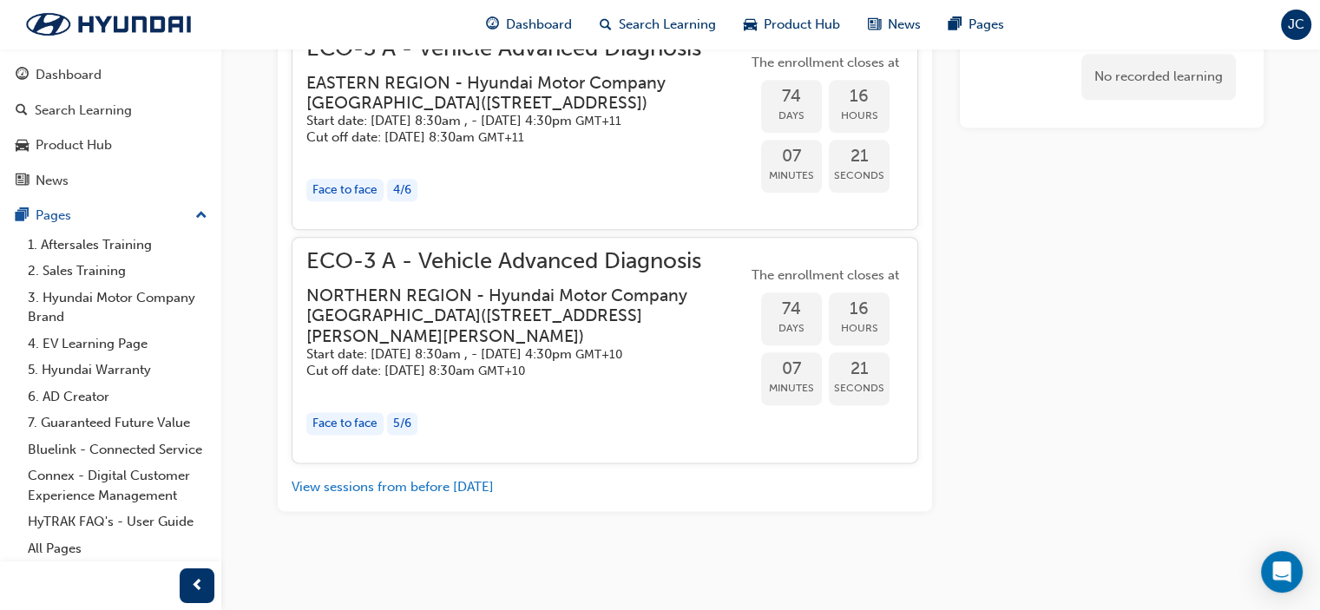
scroll to position [2195, 0]
click at [426, 255] on span "ECO-3 A - Vehicle Advanced Diagnosis" at bounding box center [526, 262] width 441 height 20
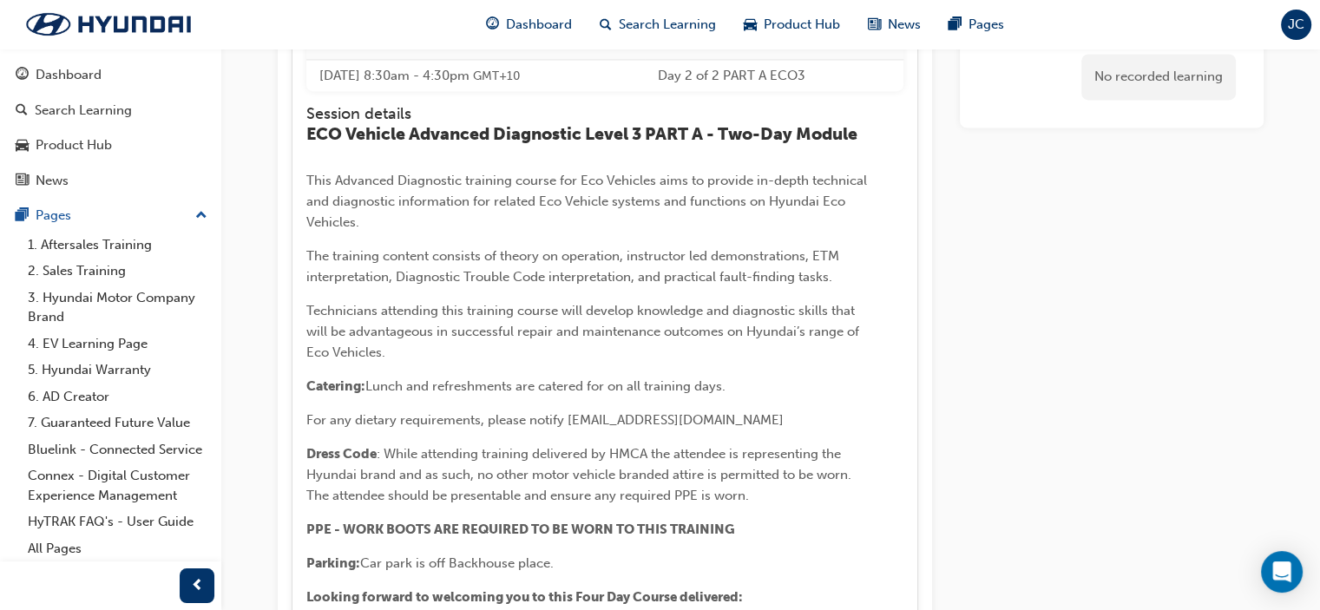
scroll to position [2718, 0]
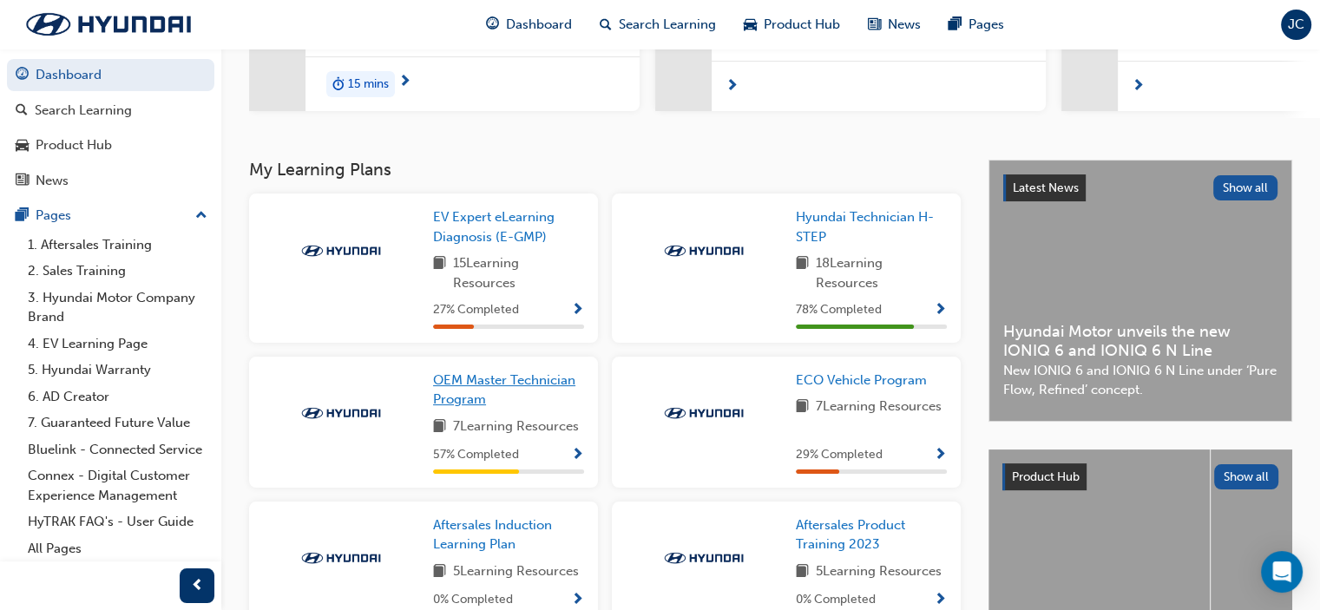
scroll to position [350, 0]
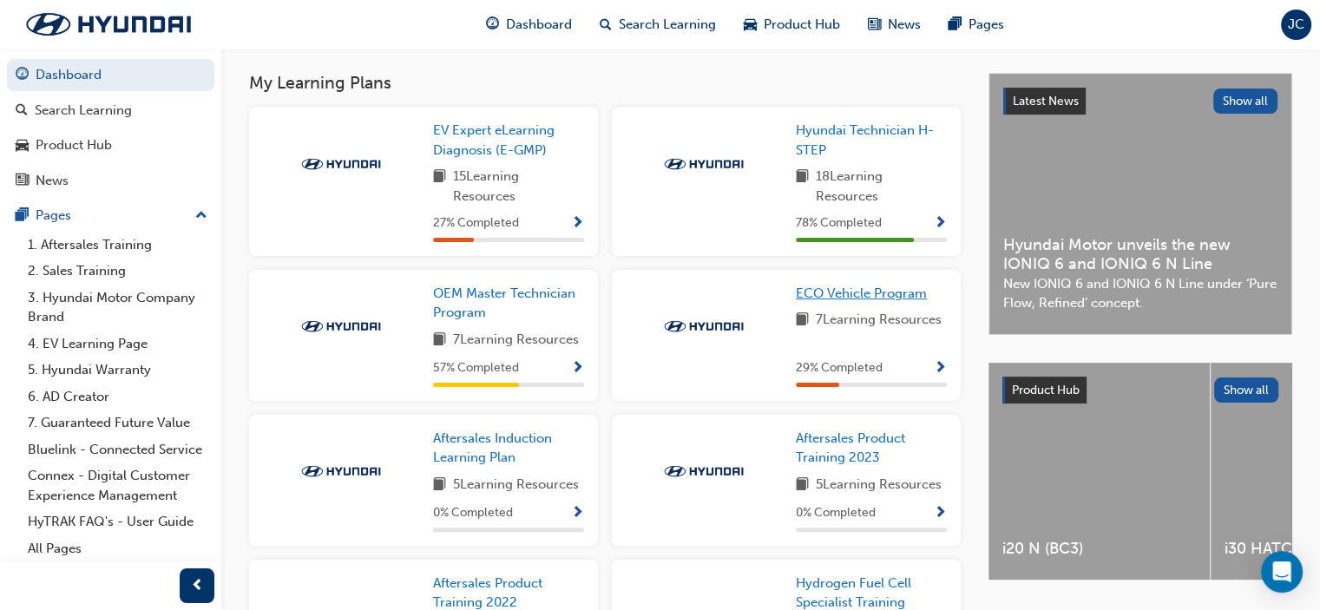
click at [865, 301] on span "ECO Vehicle Program" at bounding box center [861, 294] width 131 height 16
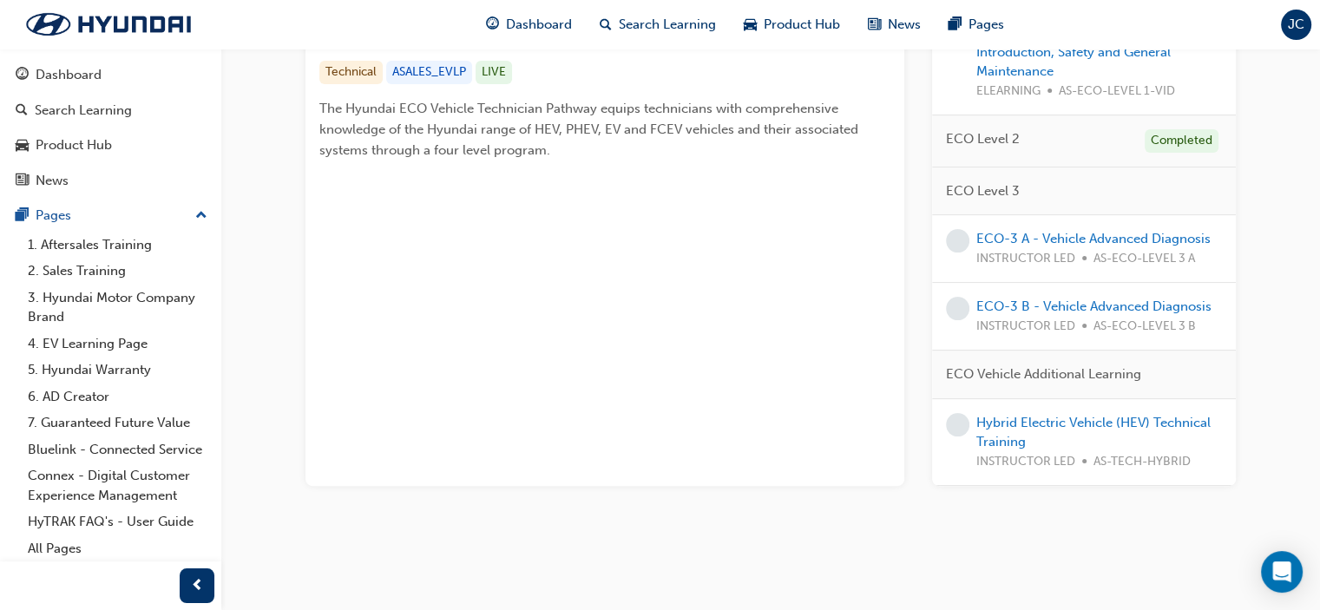
scroll to position [272, 0]
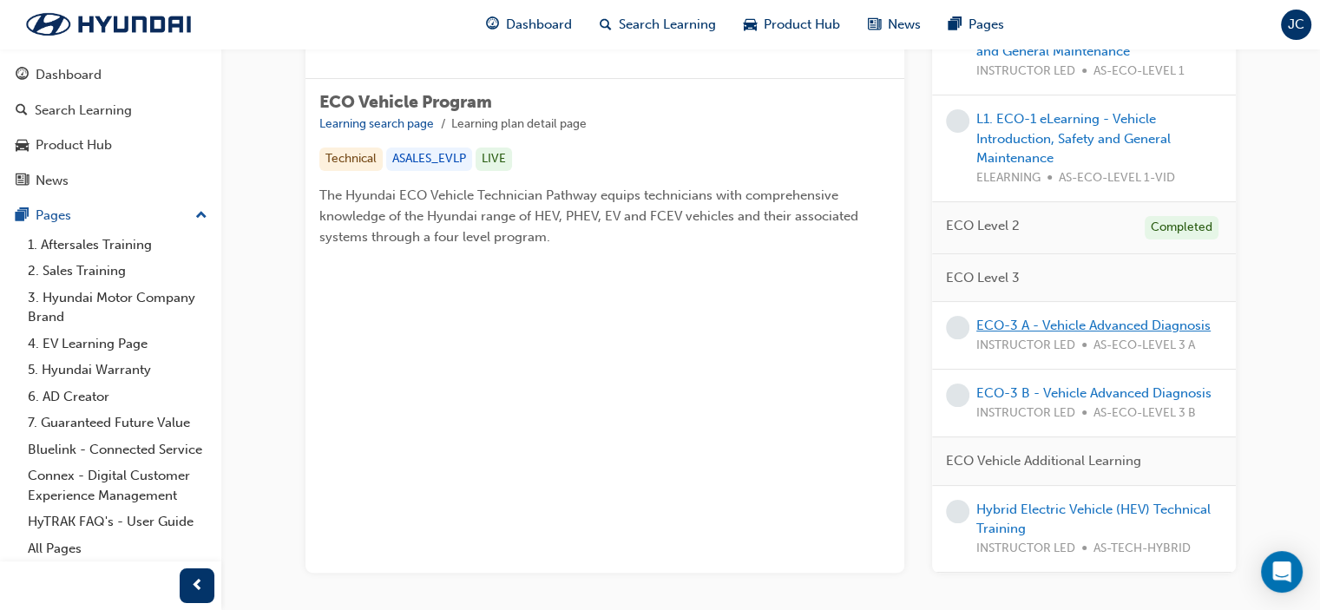
click at [1080, 326] on link "ECO-3 A - Vehicle Advanced Diagnosis" at bounding box center [1093, 326] width 234 height 16
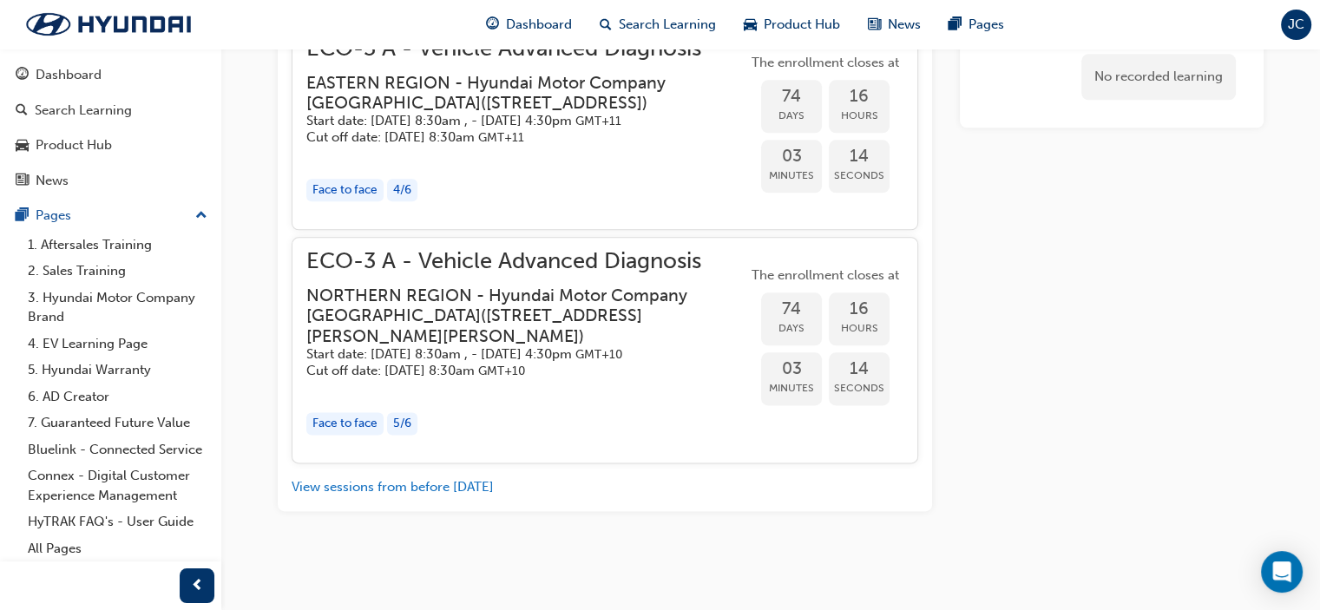
scroll to position [2195, 0]
